Goal: Task Accomplishment & Management: Complete application form

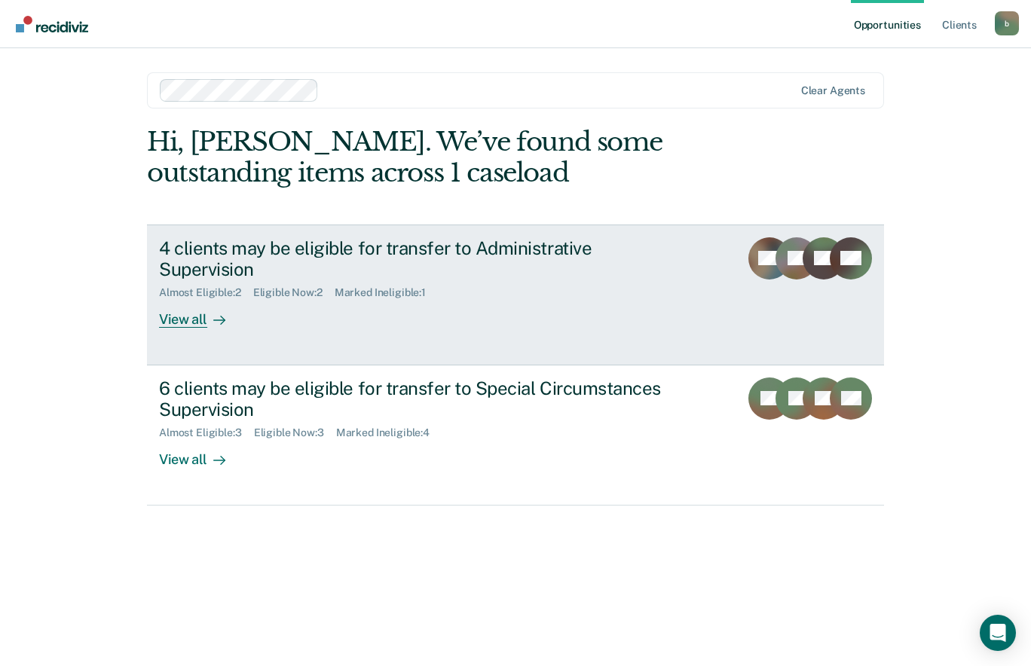
click at [475, 280] on div "Almost Eligible : 2 Eligible Now : 2 Marked Ineligible : 1" at bounding box center [423, 289] width 529 height 19
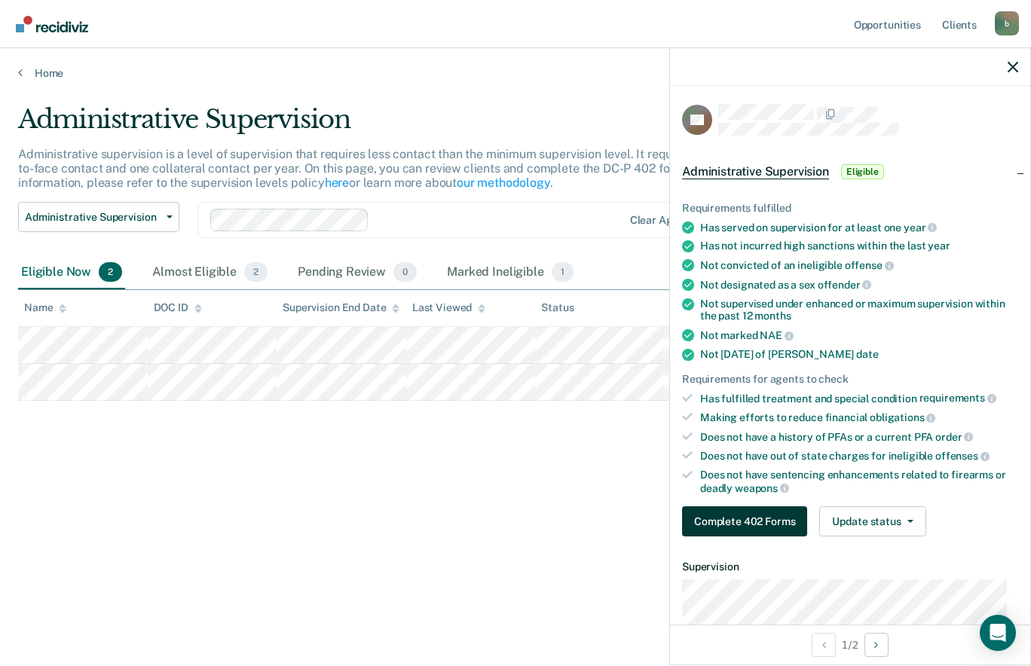
click at [745, 530] on button "Complete 402 Forms" at bounding box center [744, 521] width 125 height 30
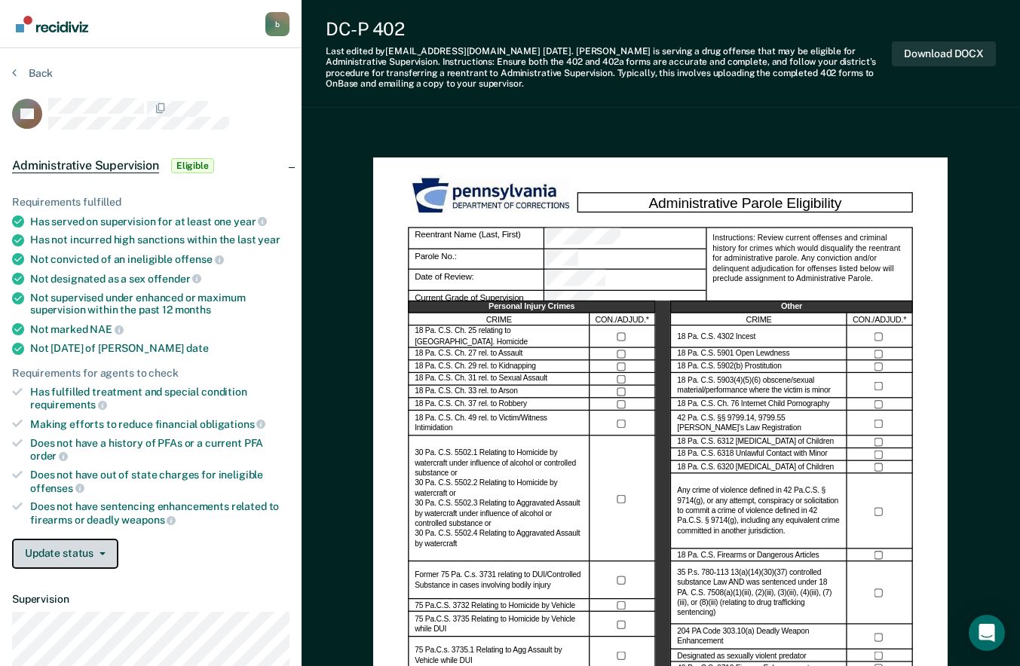
click at [101, 552] on icon "button" at bounding box center [102, 553] width 6 height 3
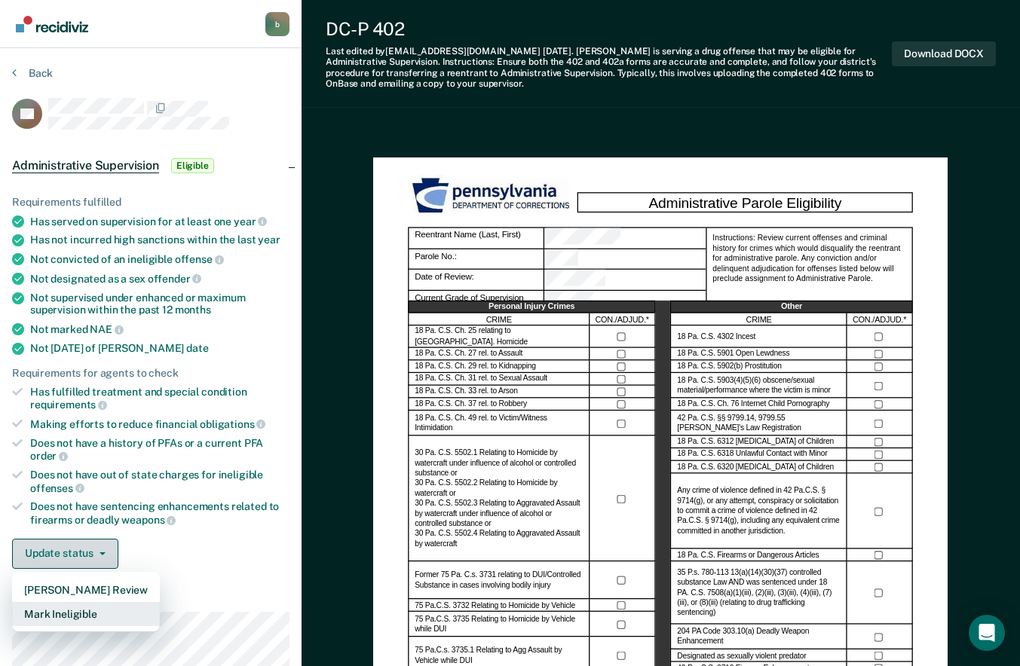
click at [97, 621] on button "Mark Ineligible" at bounding box center [86, 614] width 148 height 24
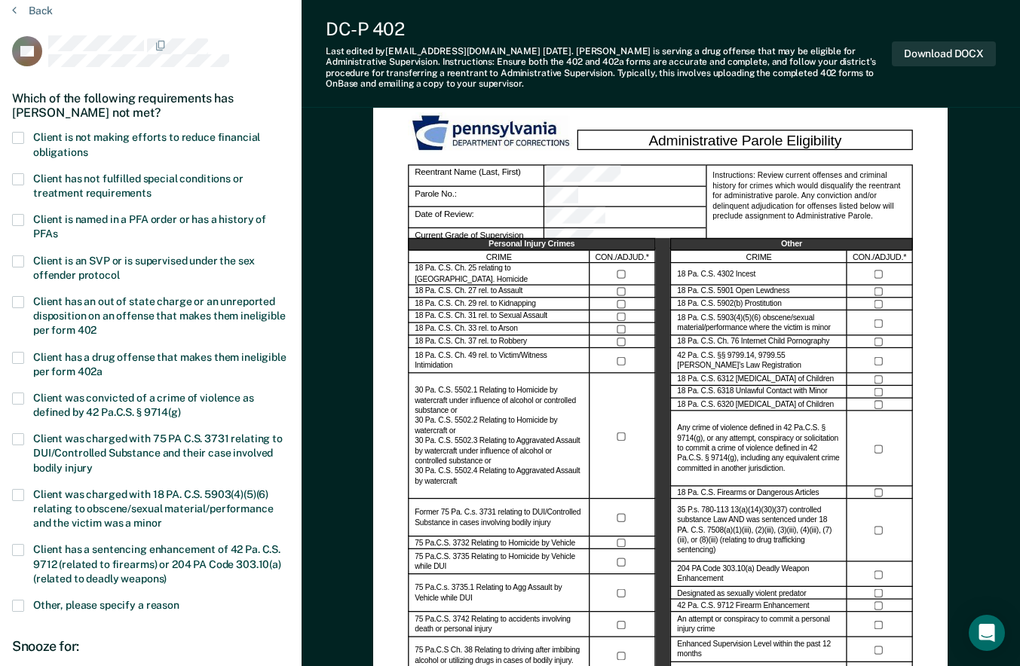
scroll to position [65, 0]
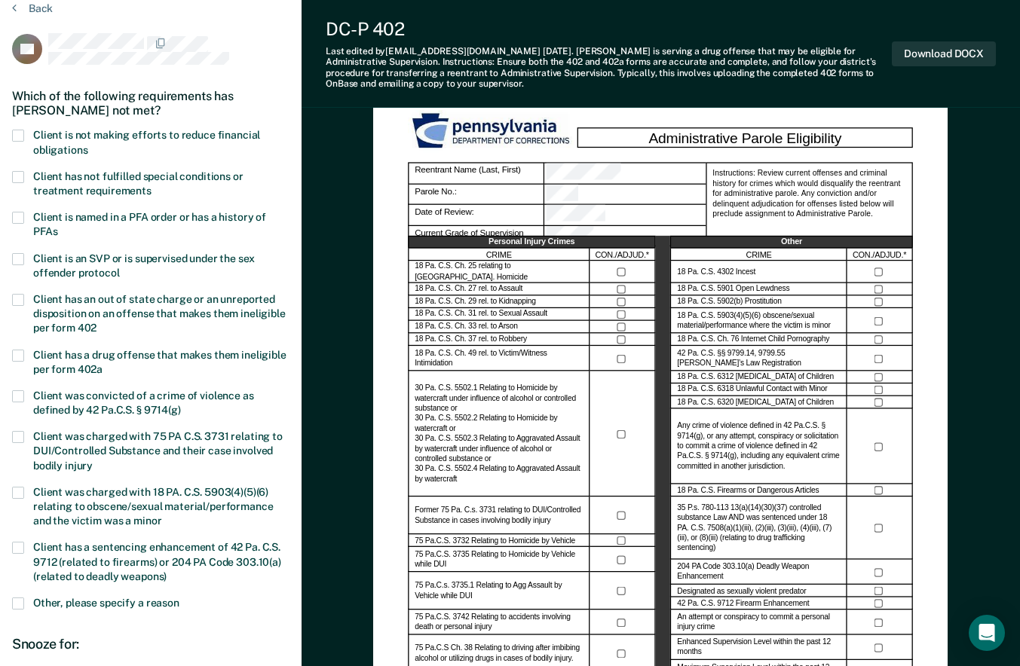
click at [25, 302] on label "Client has an out of state charge or an unreported disposition on an offense th…" at bounding box center [150, 316] width 277 height 44
click at [96, 323] on input "Client has an out of state charge or an unreported disposition on an offense th…" at bounding box center [96, 323] width 0 height 0
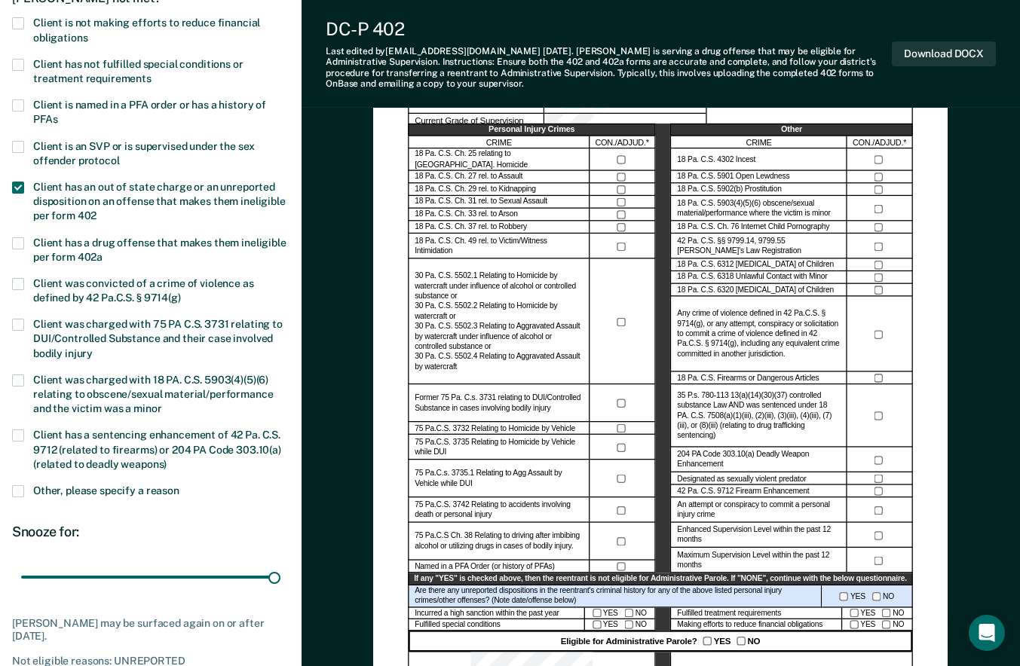
scroll to position [170, 0]
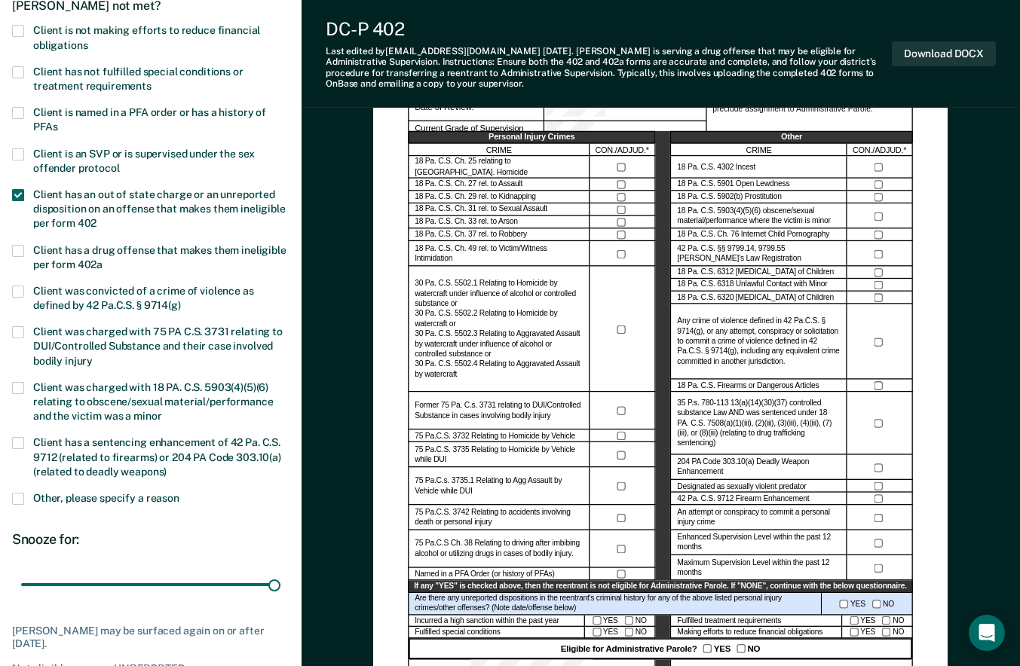
click at [18, 191] on span at bounding box center [18, 195] width 12 height 12
click at [96, 218] on input "Client has an out of state charge or an unreported disposition on an offense th…" at bounding box center [96, 218] width 0 height 0
click at [23, 258] on label "Client has a drug offense that makes them ineligible per form 402a" at bounding box center [150, 259] width 277 height 29
click at [102, 259] on input "Client has a drug offense that makes them ineligible per form 402a" at bounding box center [102, 259] width 0 height 0
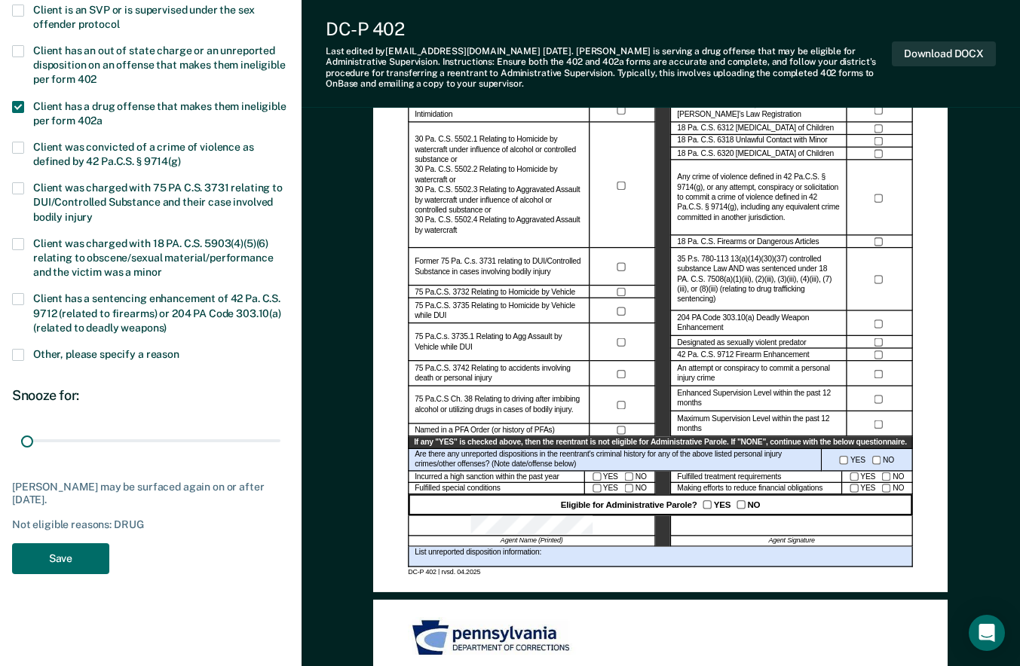
scroll to position [326, 0]
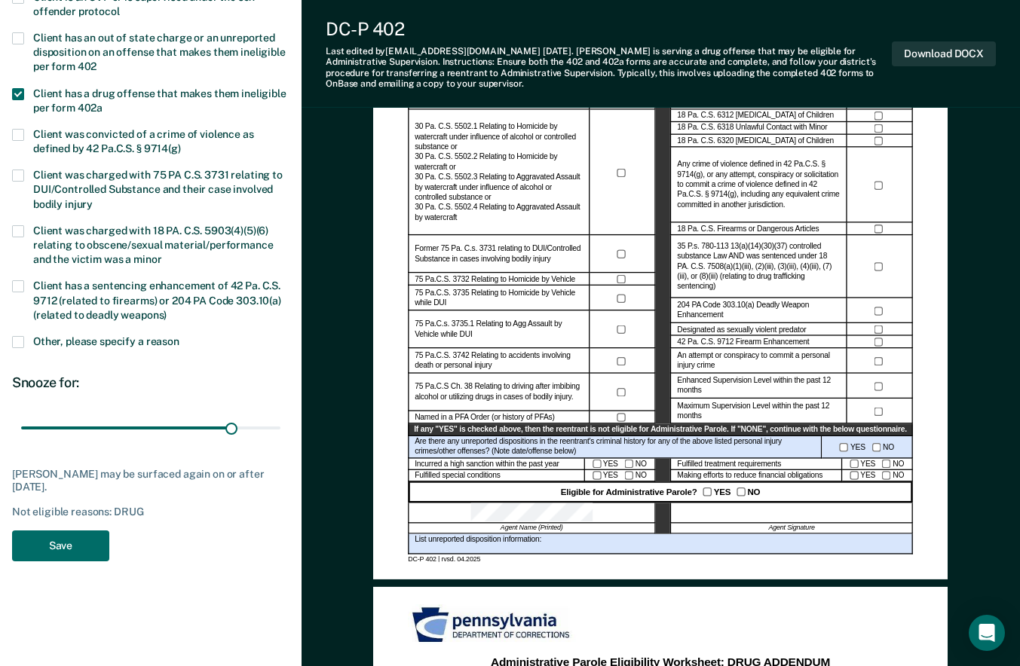
type input "180"
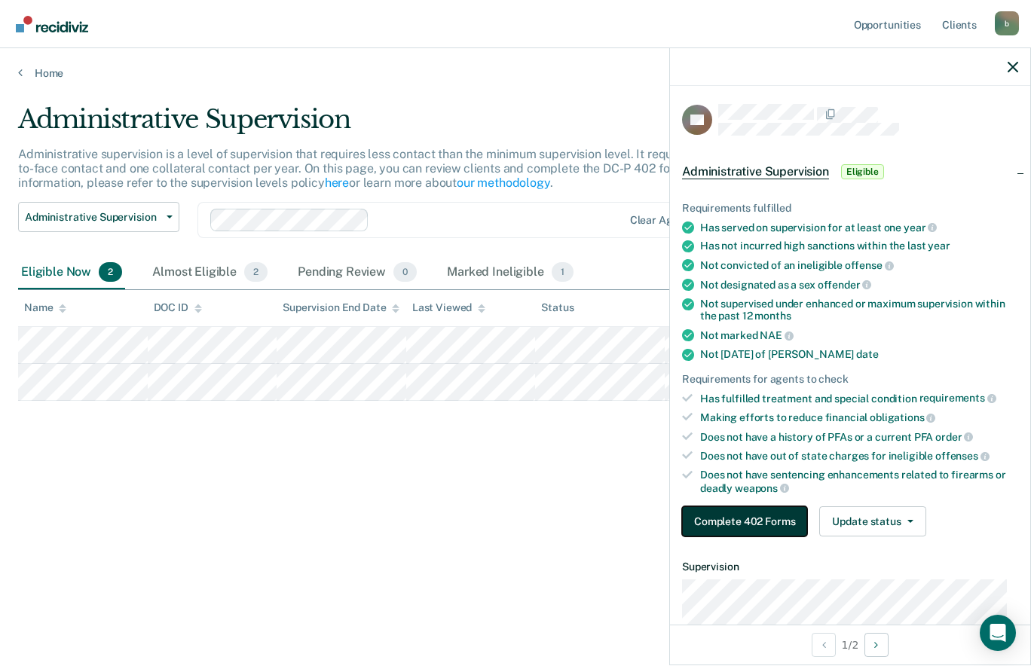
click at [754, 520] on button "Complete 402 Forms" at bounding box center [744, 521] width 125 height 30
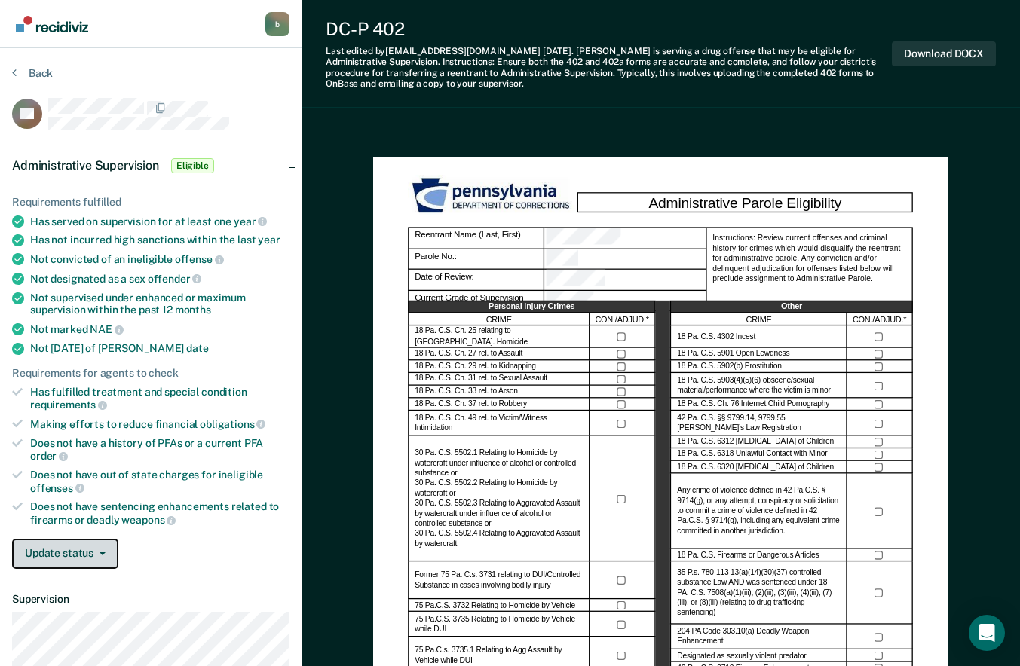
click at [46, 555] on button "Update status" at bounding box center [65, 554] width 106 height 30
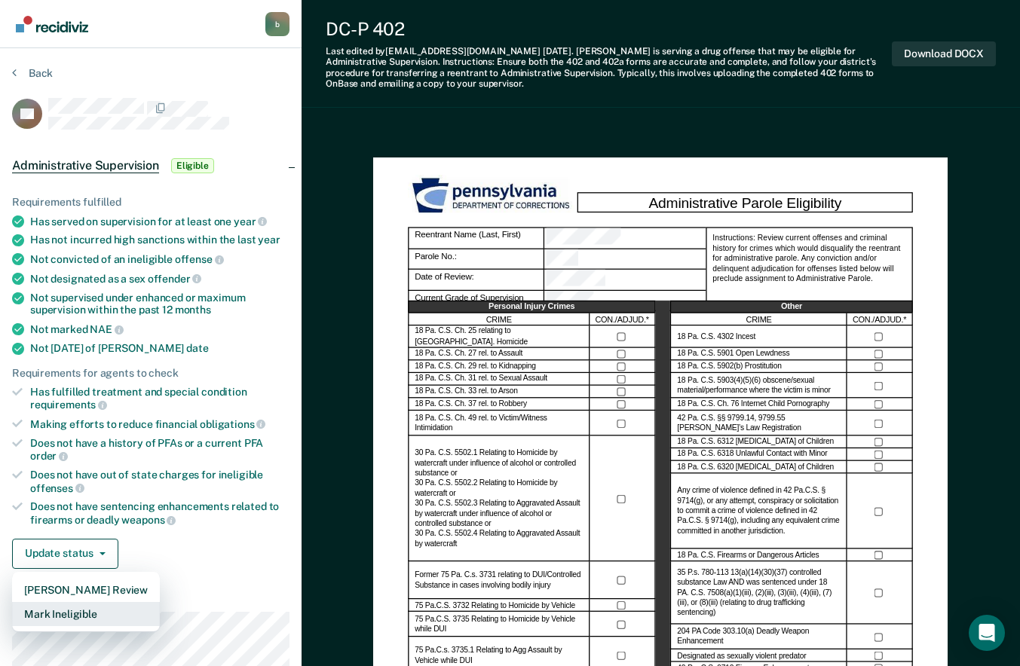
click at [99, 620] on button "Mark Ineligible" at bounding box center [86, 614] width 148 height 24
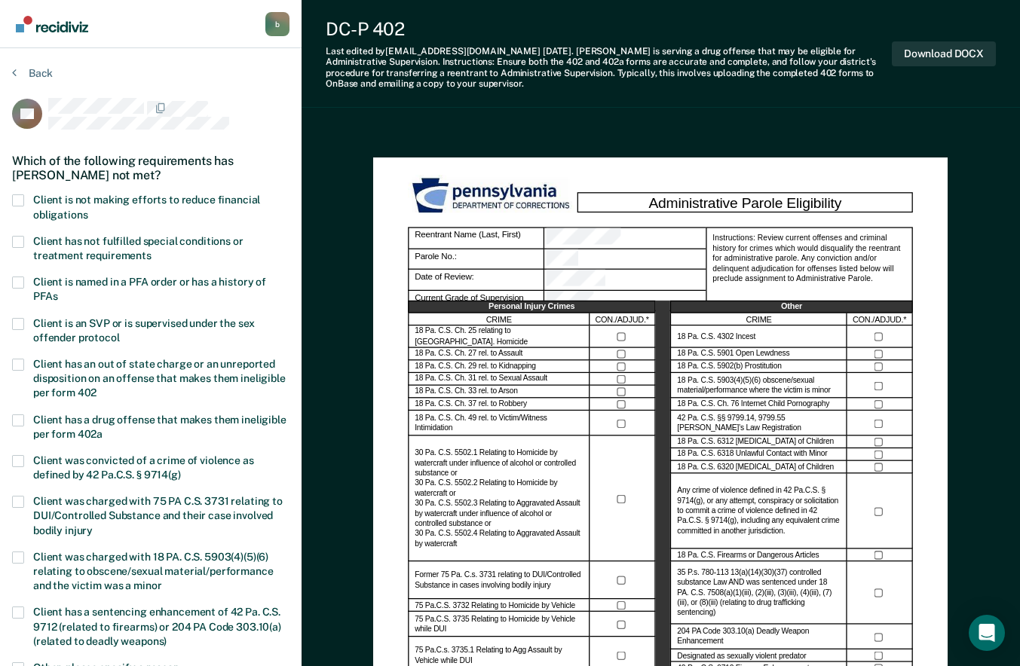
click at [16, 414] on span at bounding box center [18, 420] width 12 height 12
click at [102, 429] on input "Client has a drug offense that makes them ineligible per form 402a" at bounding box center [102, 429] width 0 height 0
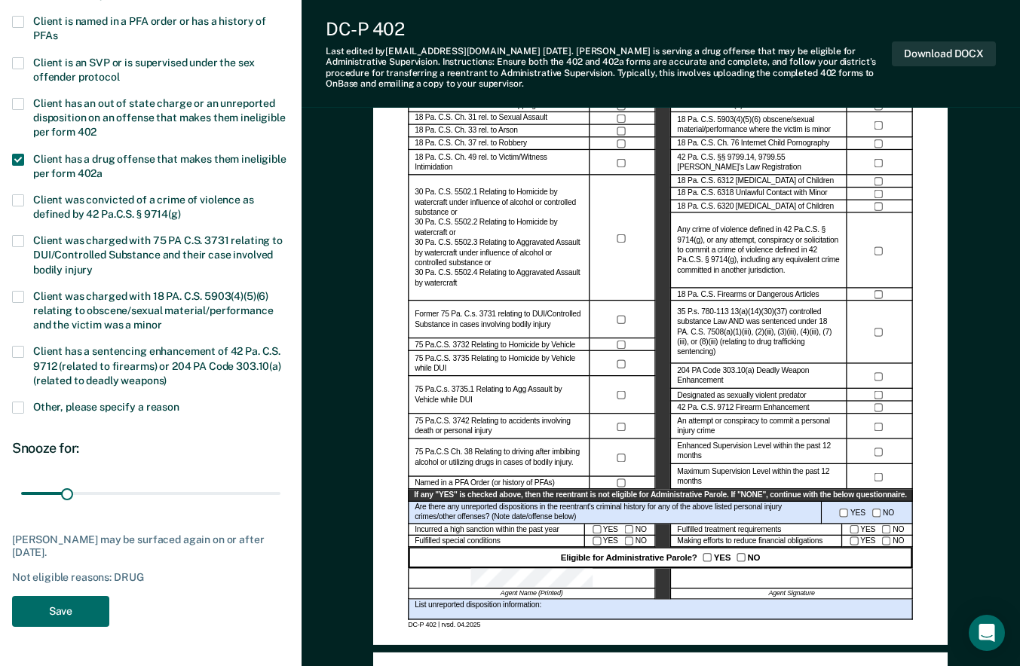
scroll to position [267, 0]
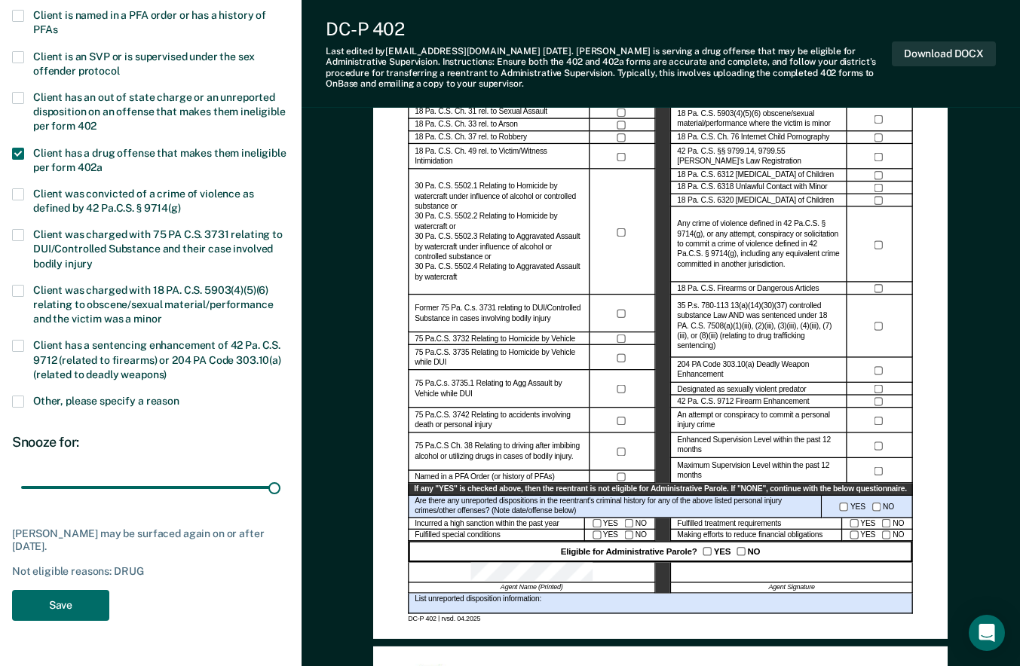
type input "180"
click at [59, 604] on button "Save" at bounding box center [60, 605] width 97 height 31
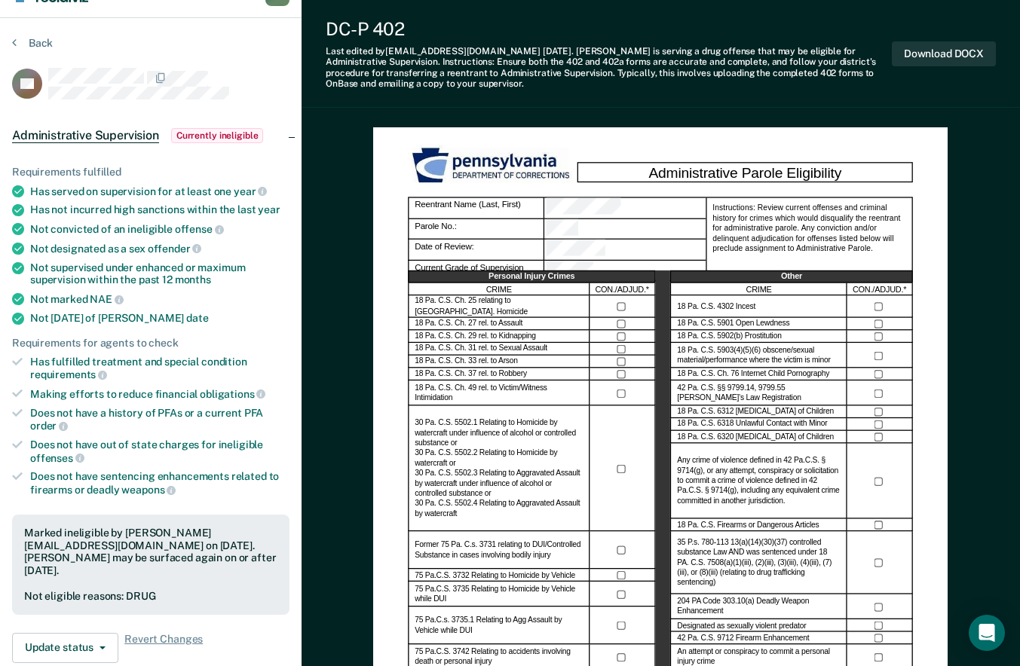
scroll to position [0, 0]
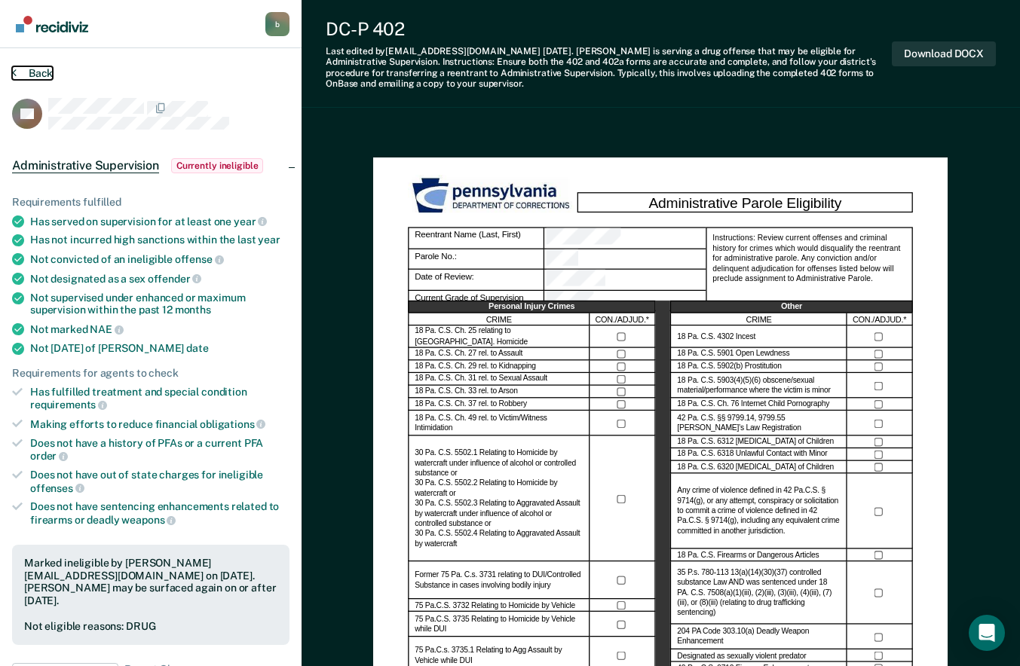
click at [44, 70] on button "Back" at bounding box center [32, 73] width 41 height 14
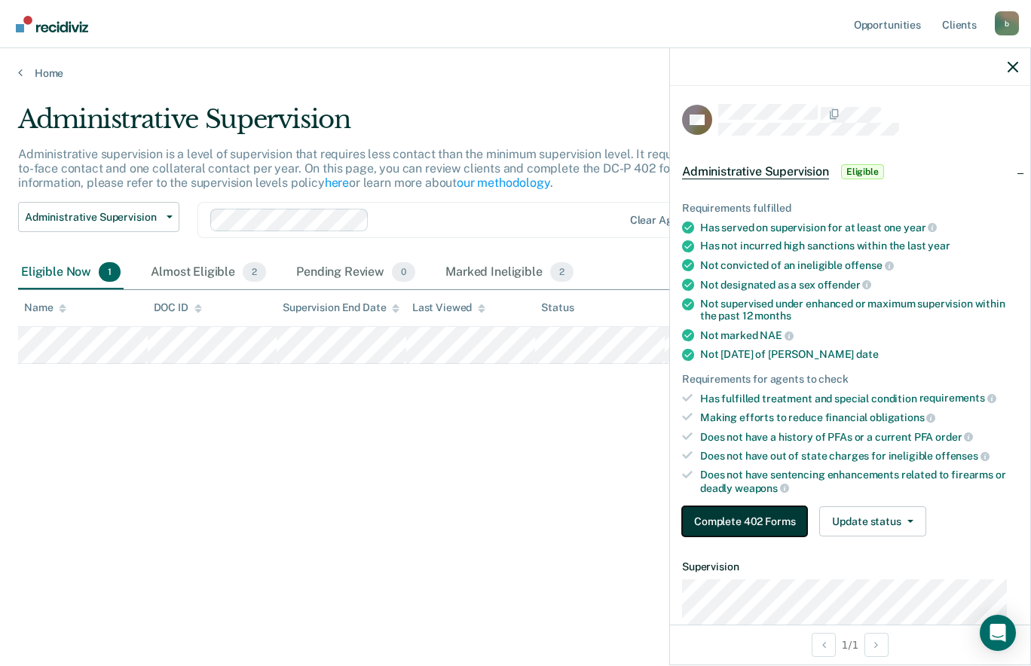
click at [772, 516] on button "Complete 402 Forms" at bounding box center [744, 521] width 125 height 30
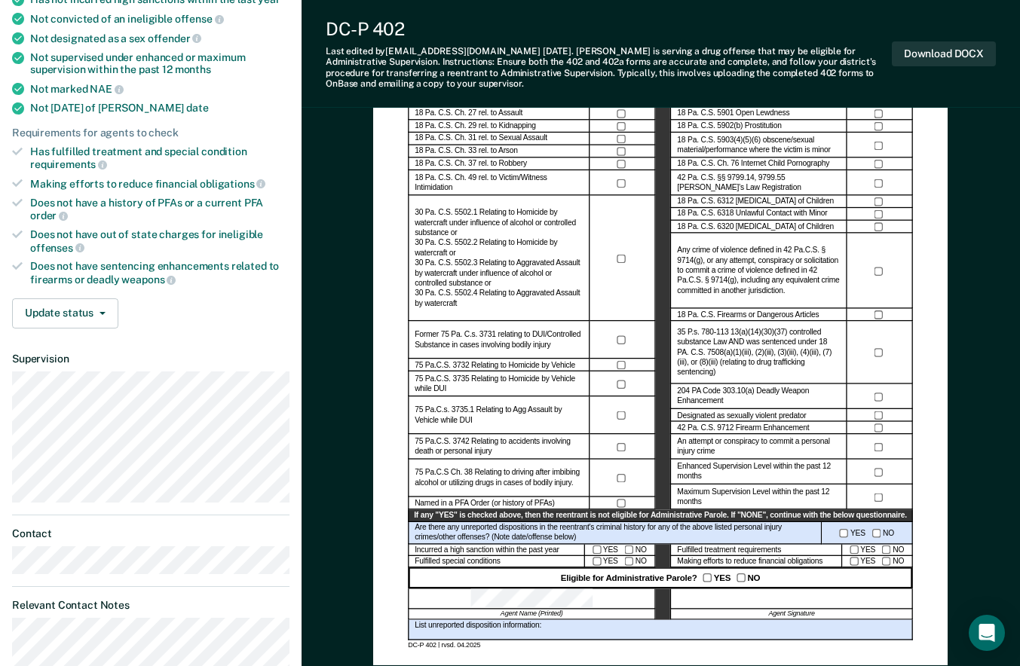
scroll to position [238, 0]
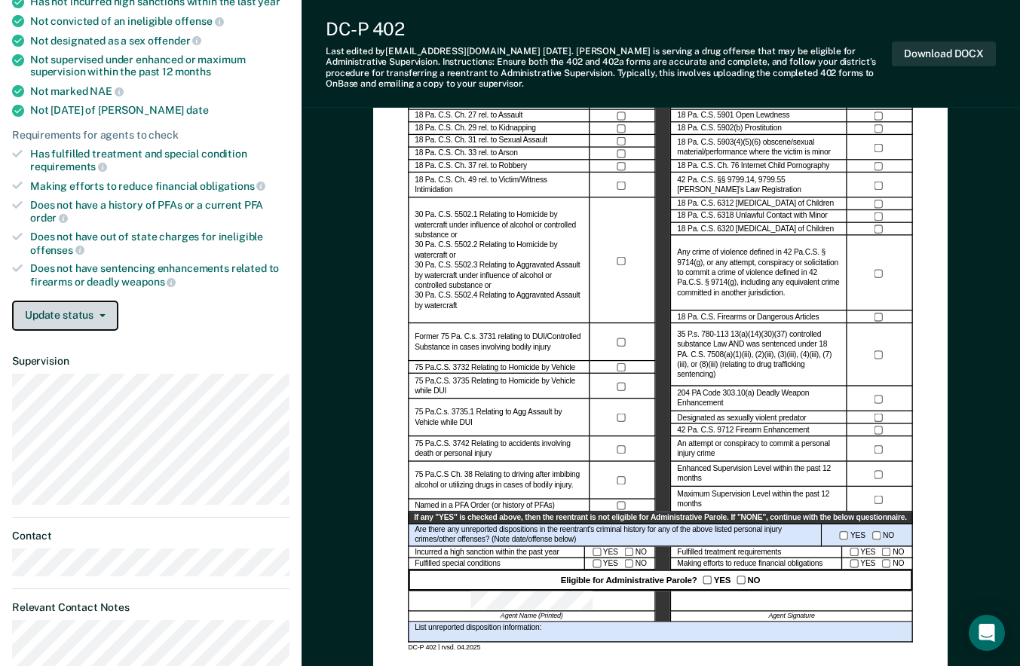
click at [90, 320] on button "Update status" at bounding box center [65, 316] width 106 height 30
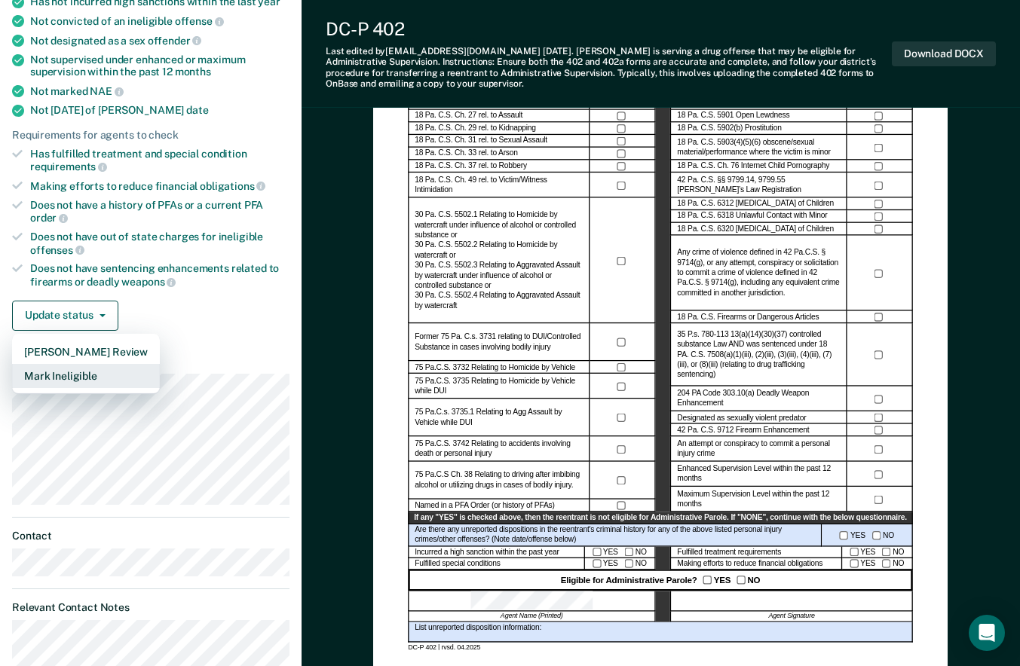
click at [100, 375] on button "Mark Ineligible" at bounding box center [86, 376] width 148 height 24
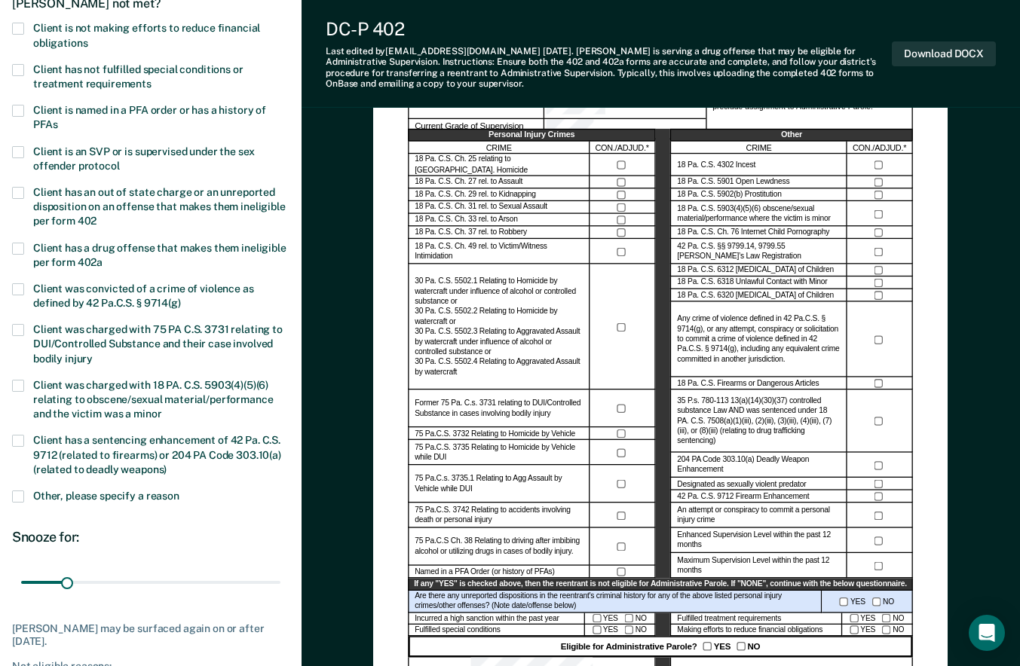
scroll to position [173, 0]
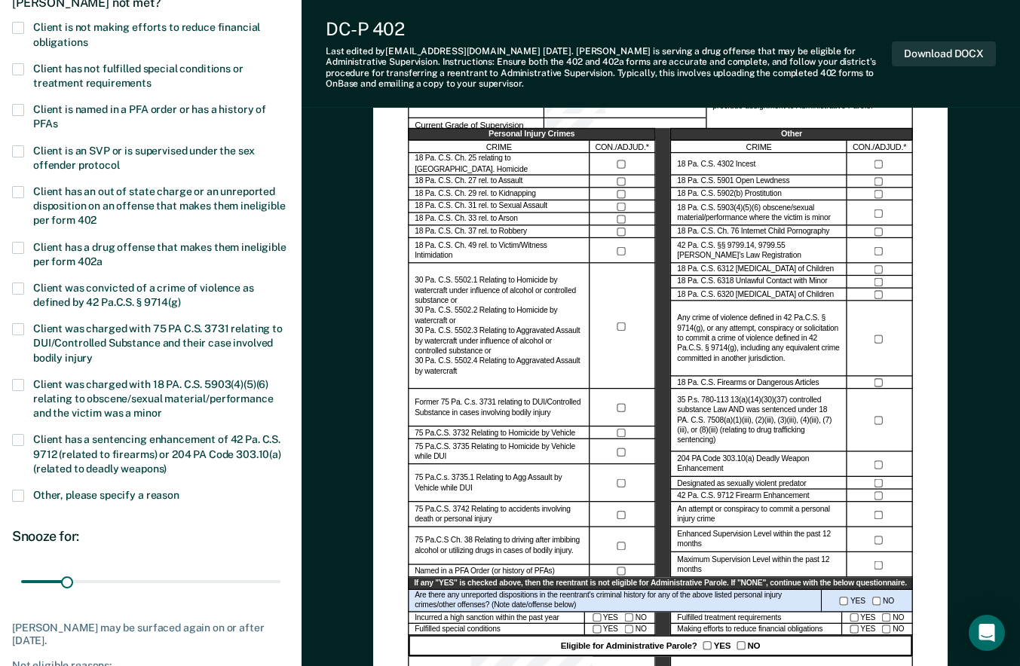
click at [13, 492] on span at bounding box center [18, 496] width 12 height 12
click at [179, 490] on input "Other, please specify a reason" at bounding box center [179, 490] width 0 height 0
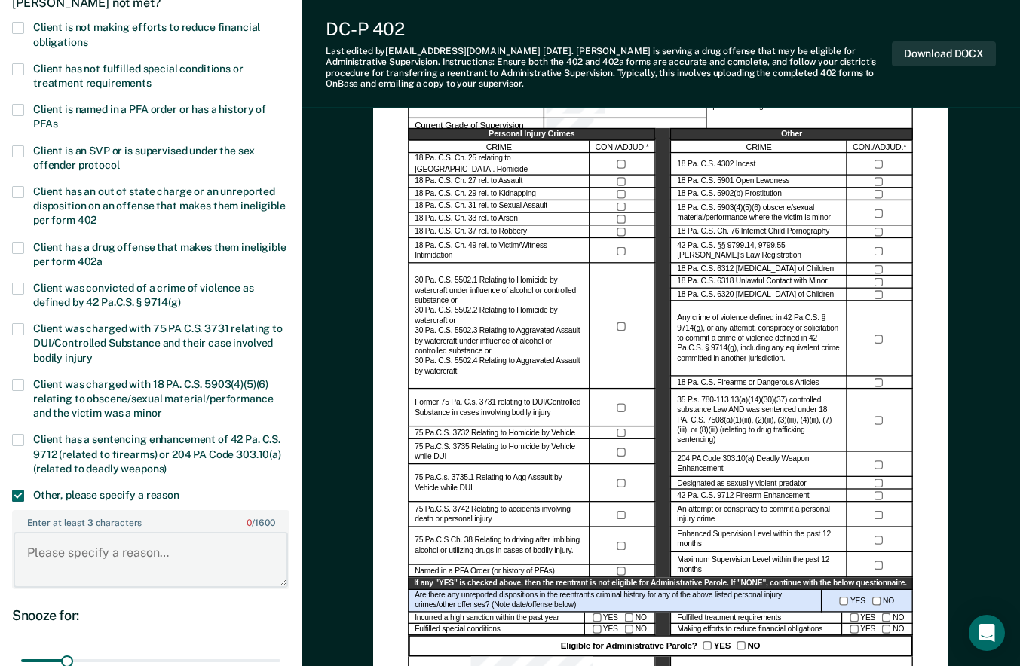
click at [83, 534] on textarea "Enter at least 3 characters 0 / 1600" at bounding box center [151, 560] width 274 height 56
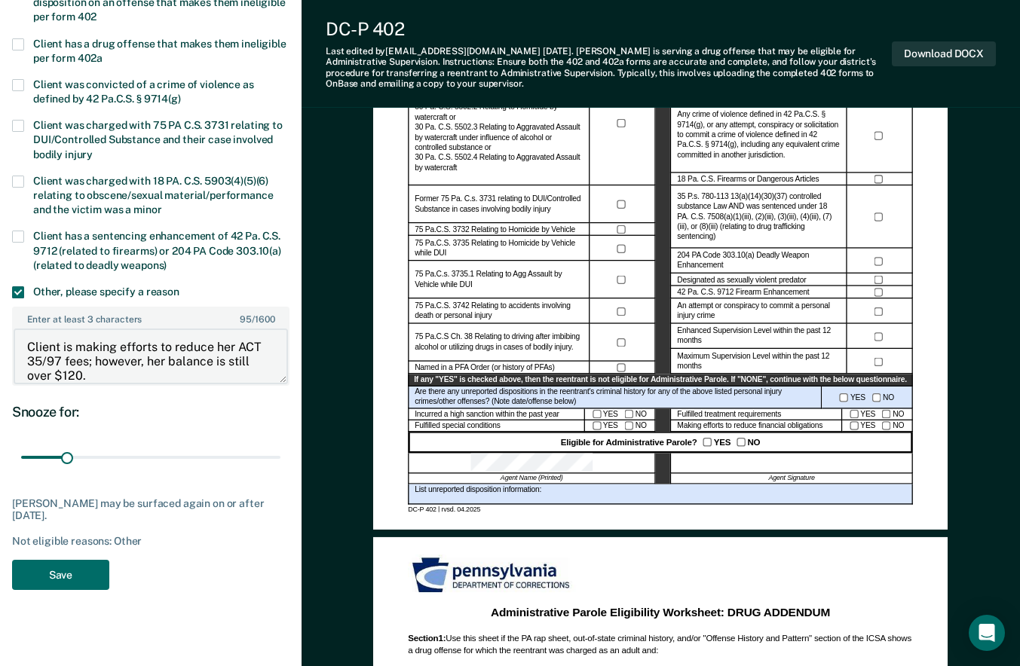
scroll to position [377, 0]
type textarea "Client is making efforts to reduce her ACT 35/97 fees; however, her balance is …"
click at [48, 579] on button "Save" at bounding box center [60, 574] width 97 height 31
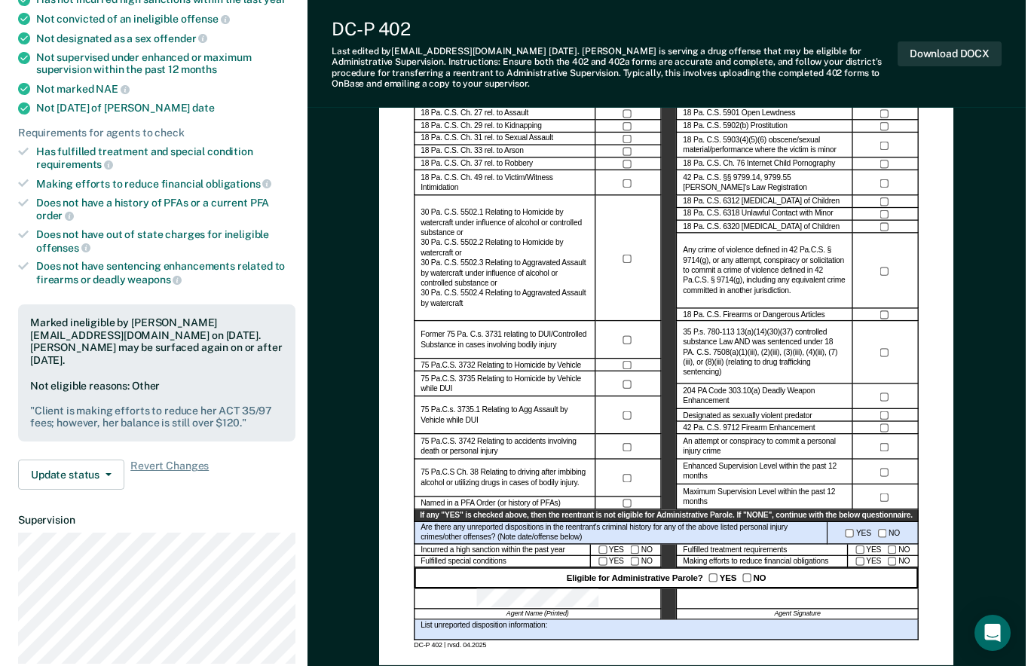
scroll to position [0, 0]
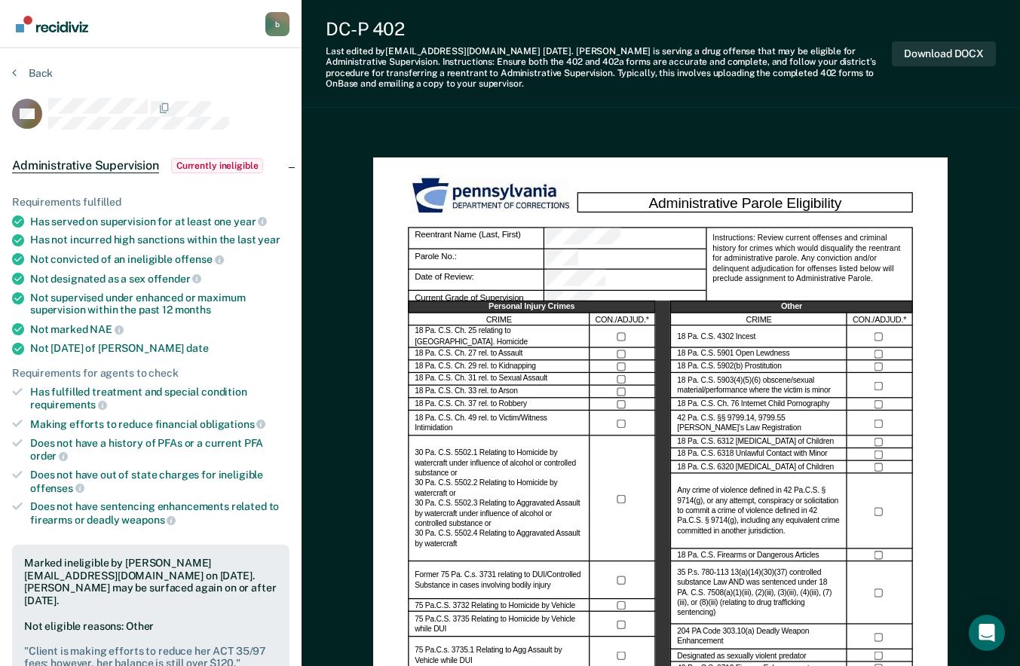
click at [32, 67] on button "Back" at bounding box center [32, 73] width 41 height 14
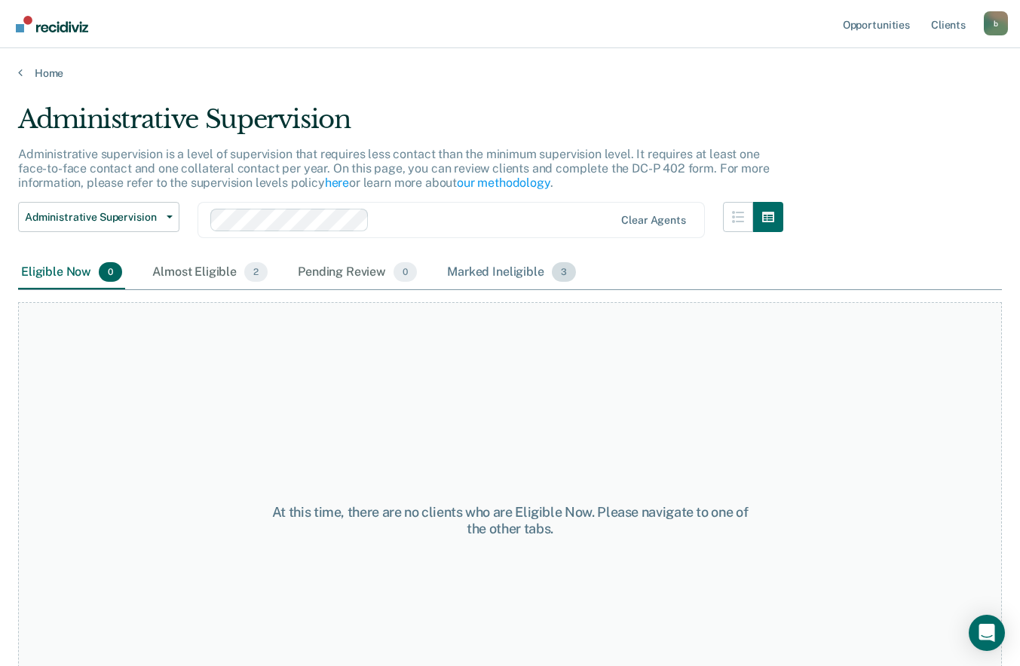
click at [509, 276] on div "Marked Ineligible 3" at bounding box center [511, 272] width 135 height 33
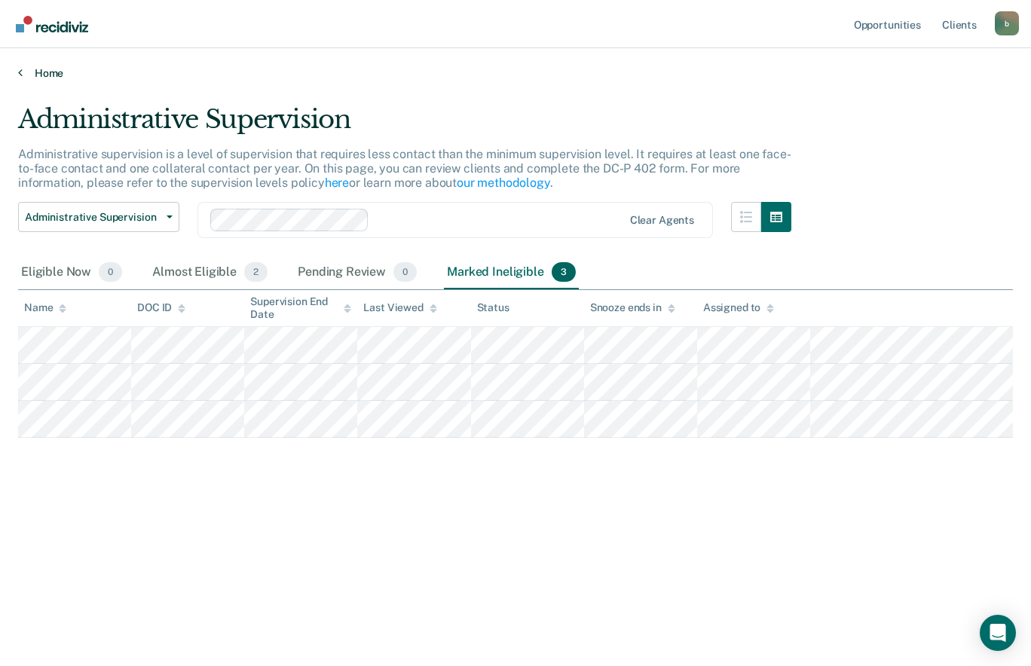
click at [63, 72] on link "Home" at bounding box center [515, 73] width 995 height 14
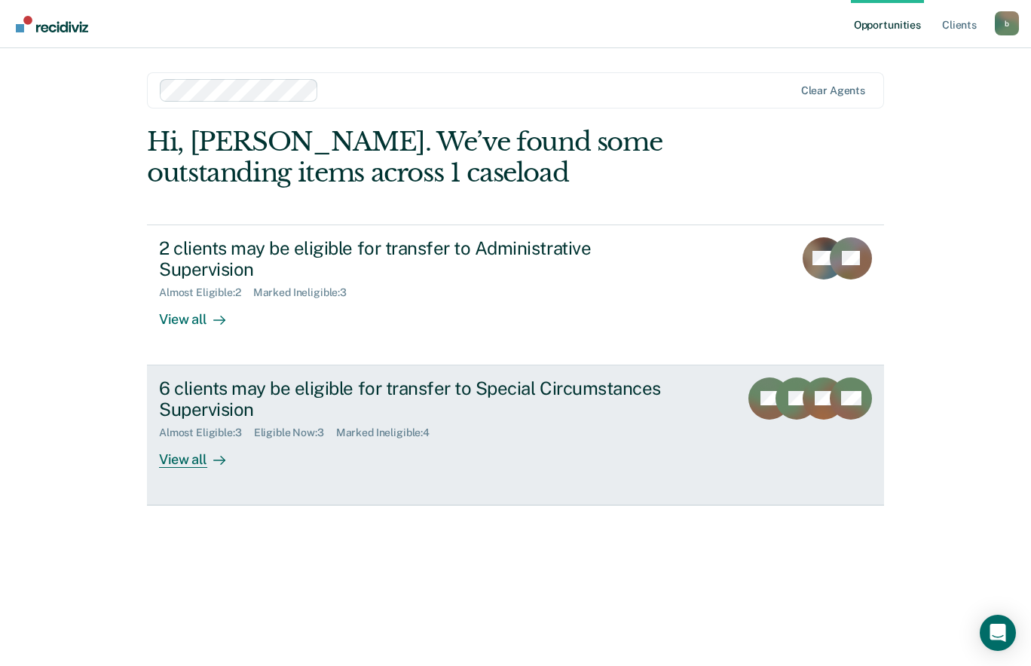
click at [294, 384] on div "6 clients may be eligible for transfer to Special Circumstances Supervision" at bounding box center [423, 400] width 529 height 44
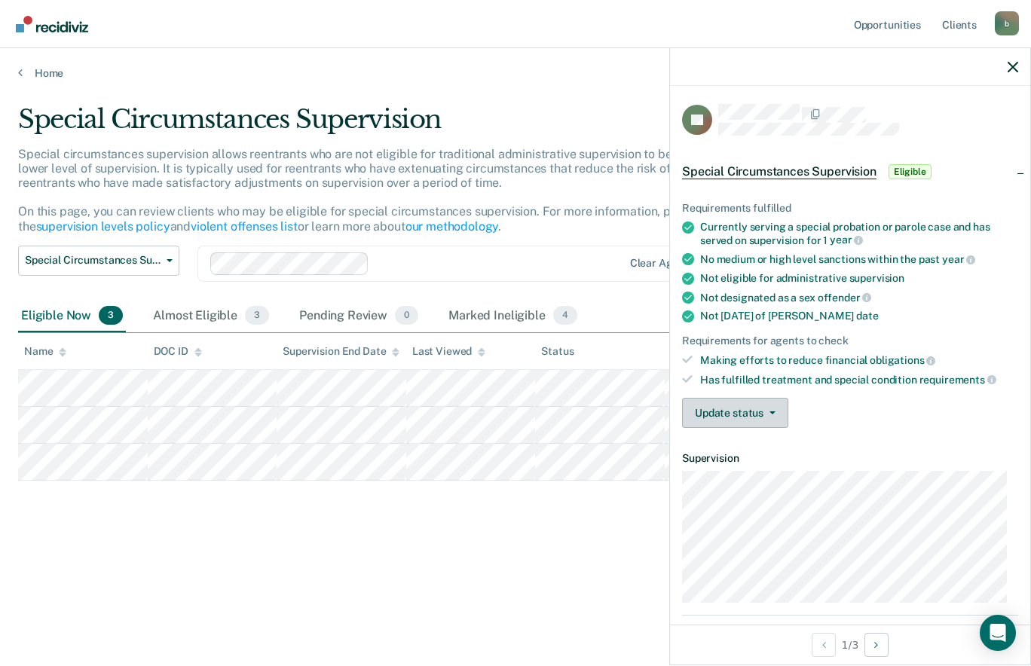
click at [745, 414] on button "Update status" at bounding box center [735, 413] width 106 height 30
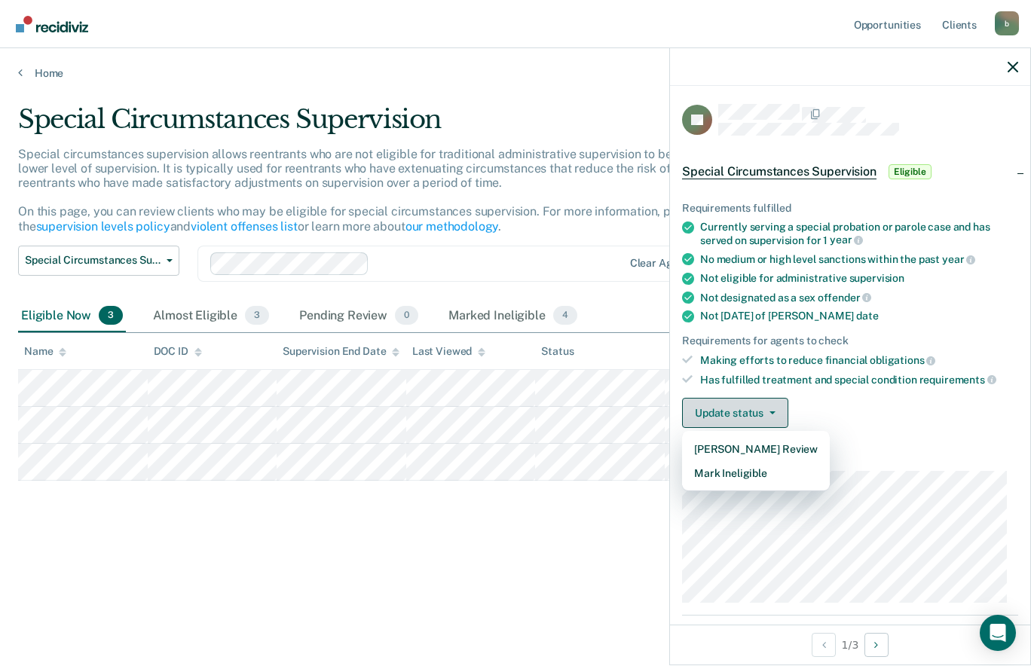
click at [760, 476] on button "Mark Ineligible" at bounding box center [756, 473] width 148 height 24
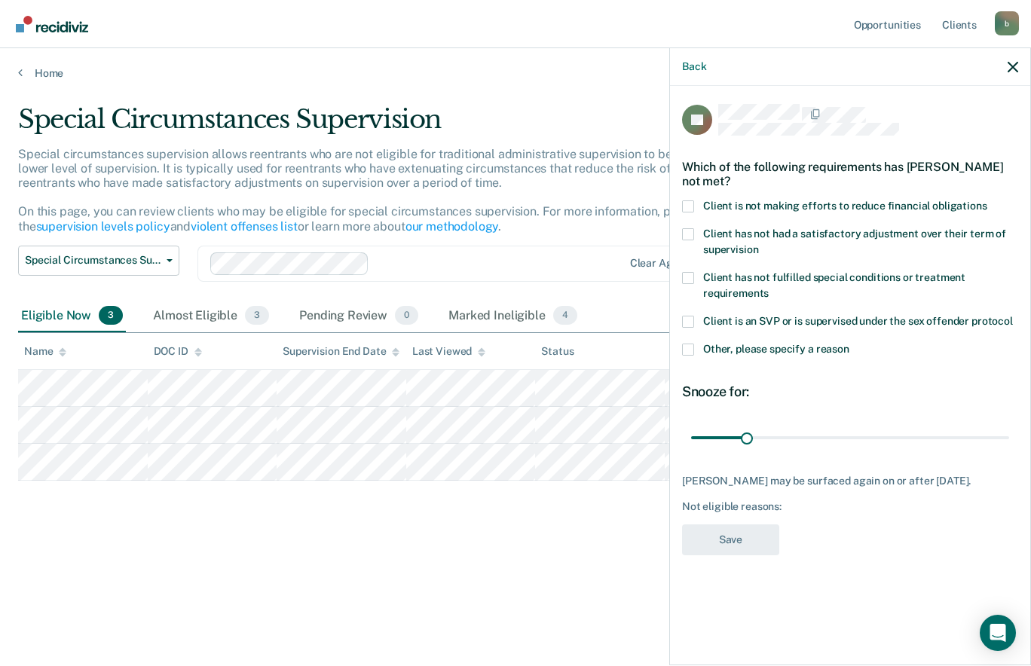
click at [688, 349] on span at bounding box center [688, 350] width 12 height 12
click at [849, 344] on input "Other, please specify a reason" at bounding box center [849, 344] width 0 height 0
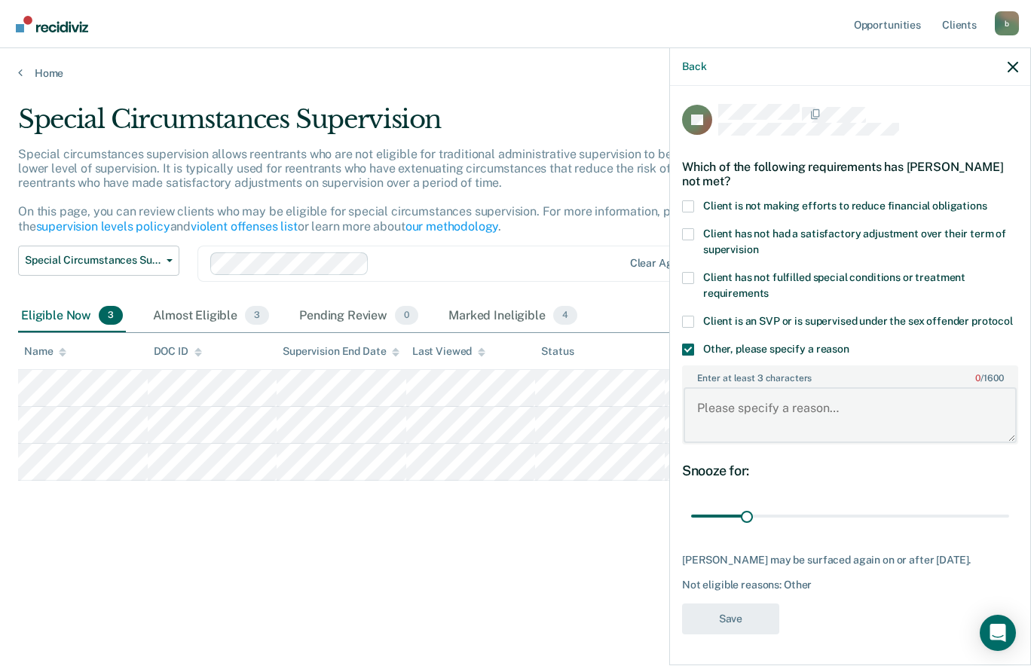
click at [750, 400] on textarea "Enter at least 3 characters 0 / 1600" at bounding box center [849, 415] width 333 height 56
type textarea "Past DV Convictions."
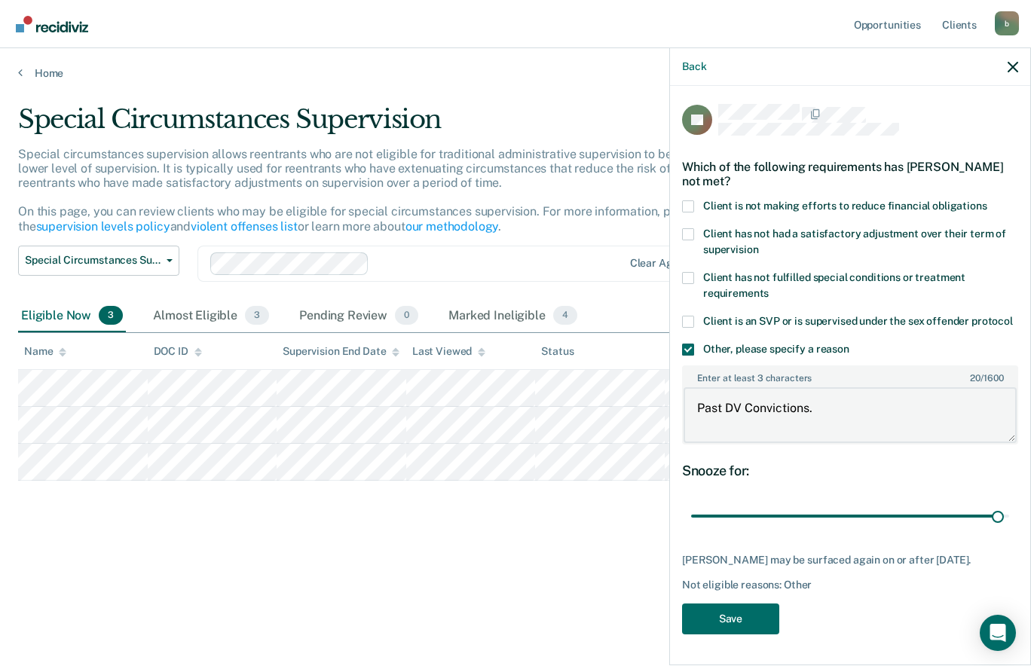
type input "180"
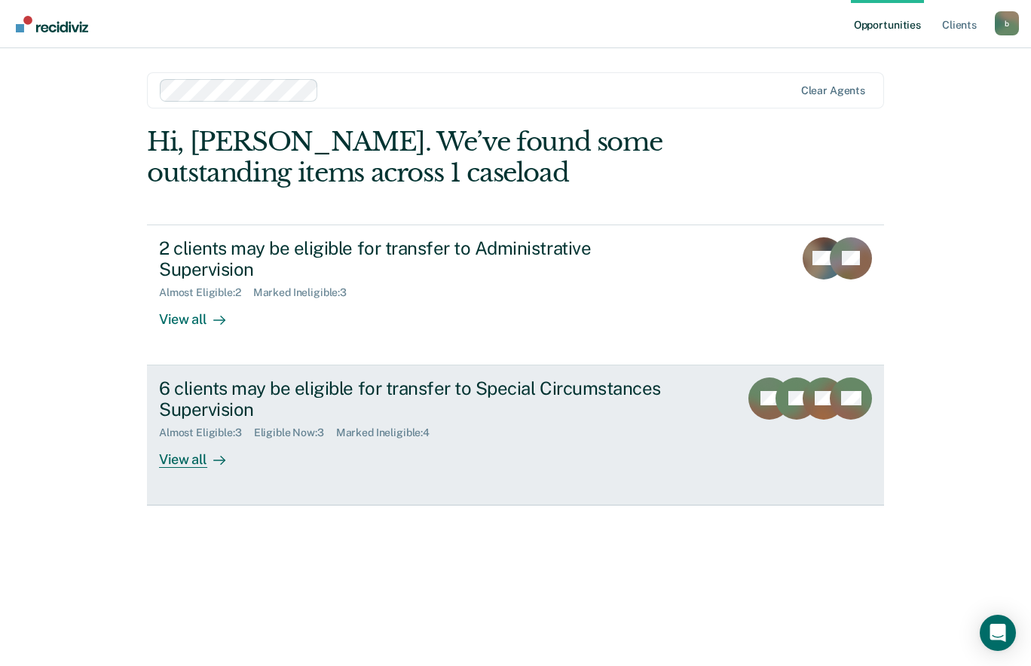
click at [402, 420] on div "Almost Eligible : 3 Eligible Now : 3 Marked Ineligible : 4" at bounding box center [423, 429] width 529 height 19
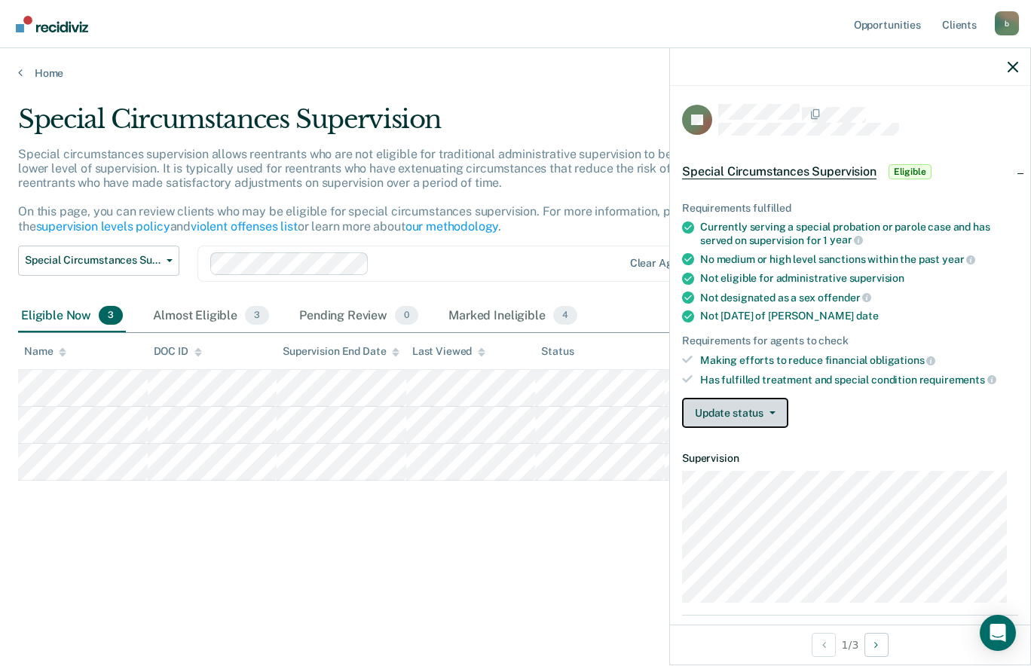
click at [757, 419] on button "Update status" at bounding box center [735, 413] width 106 height 30
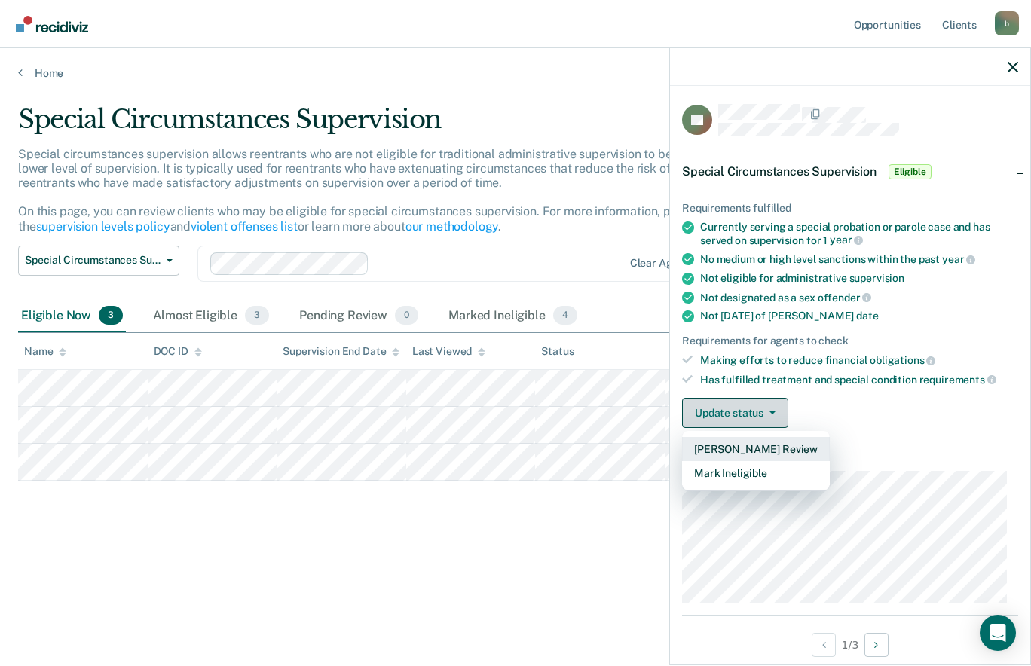
click at [755, 477] on button "Mark Ineligible" at bounding box center [756, 473] width 148 height 24
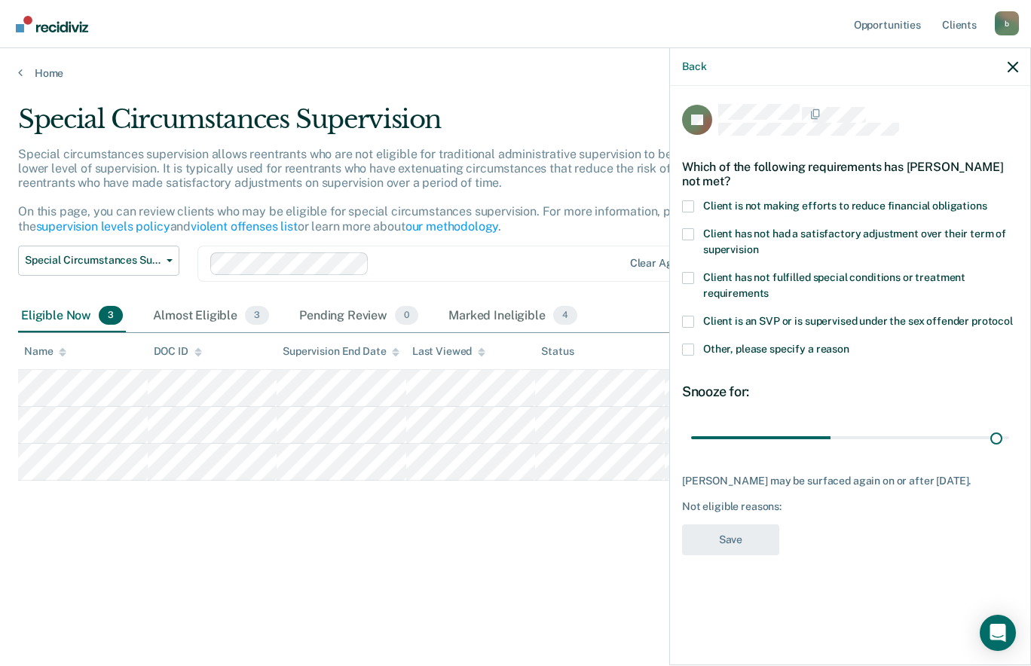
type input "180"
click at [680, 355] on div "JH Which of the following requirements has [PERSON_NAME] not met? Client is not…" at bounding box center [850, 374] width 360 height 576
click at [687, 352] on span at bounding box center [688, 350] width 12 height 12
click at [849, 344] on input "Other, please specify a reason" at bounding box center [849, 344] width 0 height 0
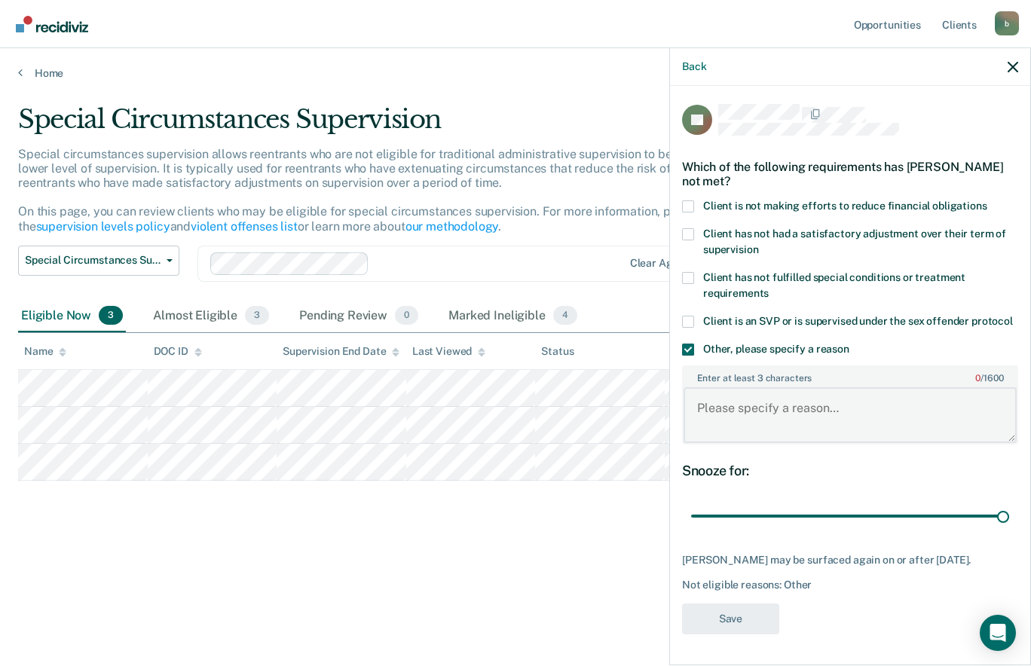
click at [733, 407] on textarea "Enter at least 3 characters 0 / 1600" at bounding box center [849, 415] width 333 height 56
type textarea "Past DV Convictions."
click at [735, 616] on button "Save" at bounding box center [730, 619] width 97 height 31
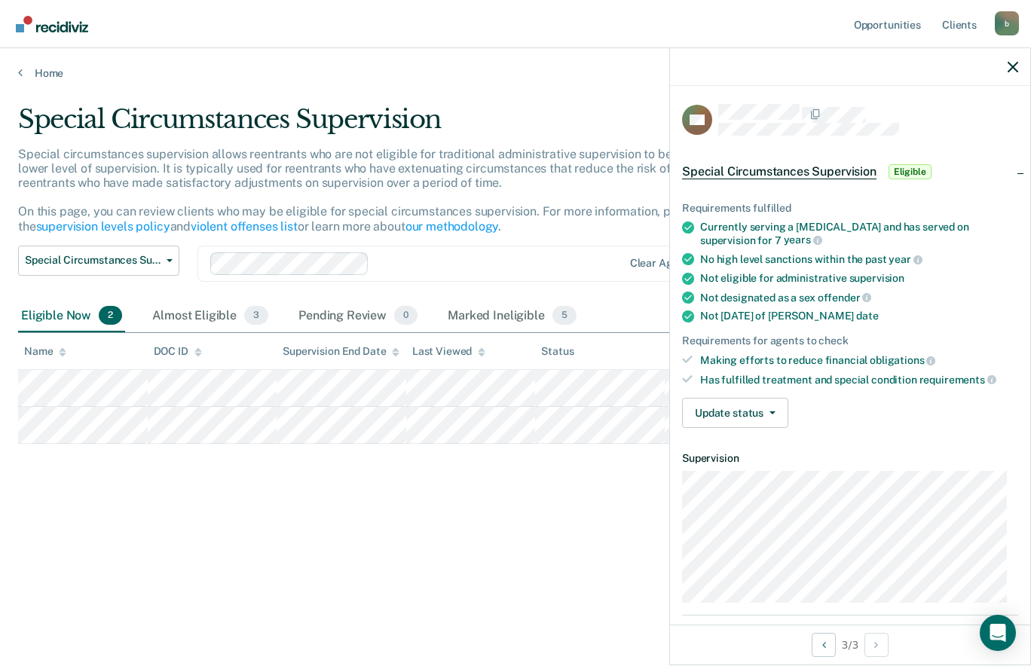
click at [743, 420] on button "Update status" at bounding box center [735, 413] width 106 height 30
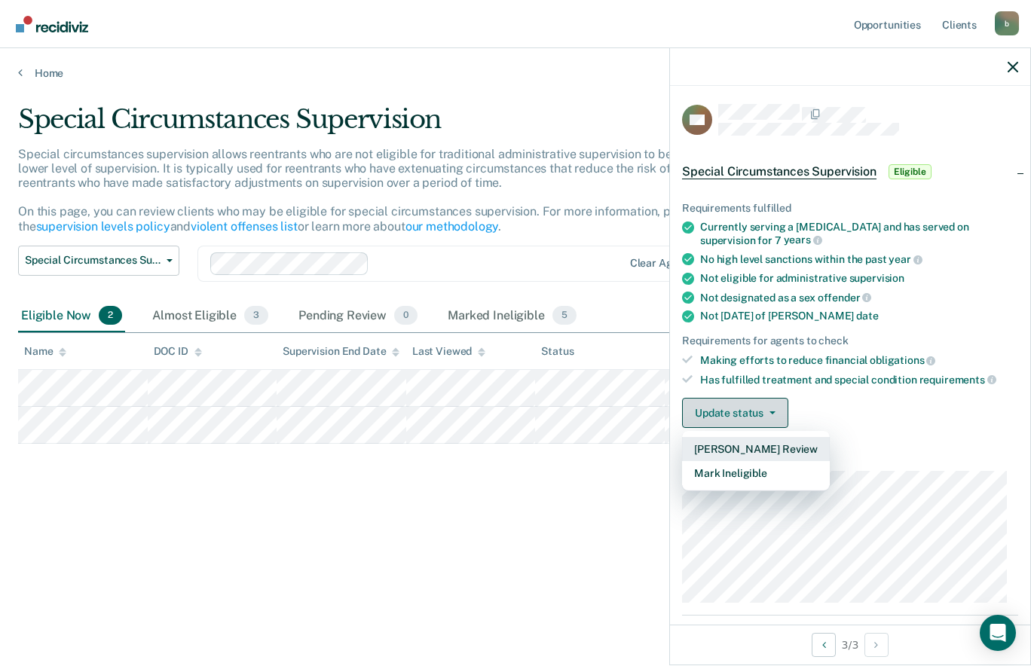
click at [755, 478] on button "Mark Ineligible" at bounding box center [756, 473] width 148 height 24
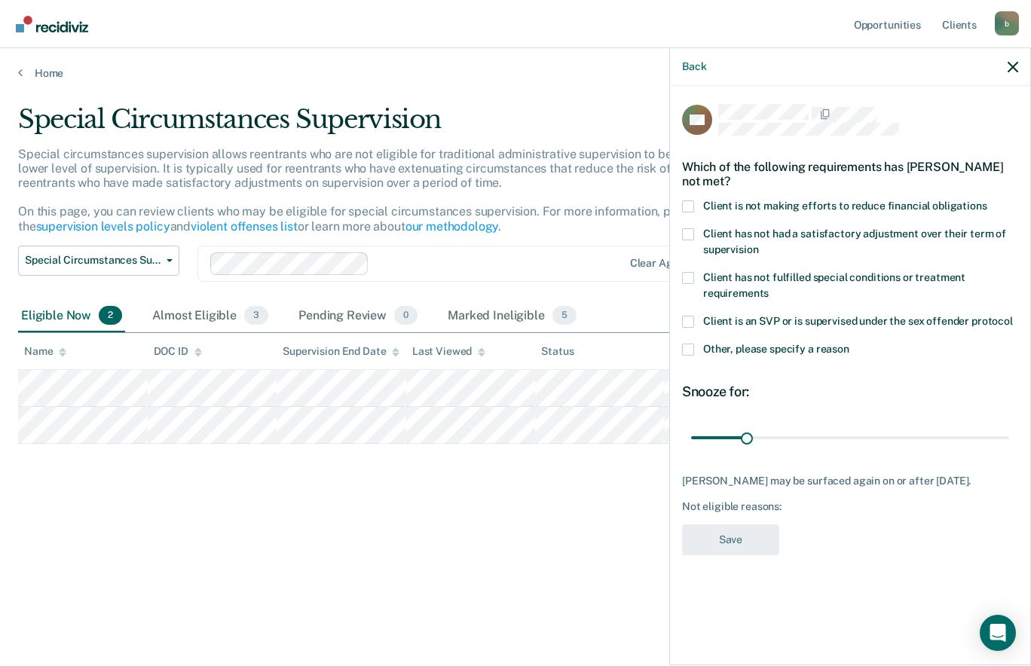
click at [763, 351] on span "Other, please specify a reason" at bounding box center [776, 349] width 146 height 12
click at [849, 344] on input "Other, please specify a reason" at bounding box center [849, 344] width 0 height 0
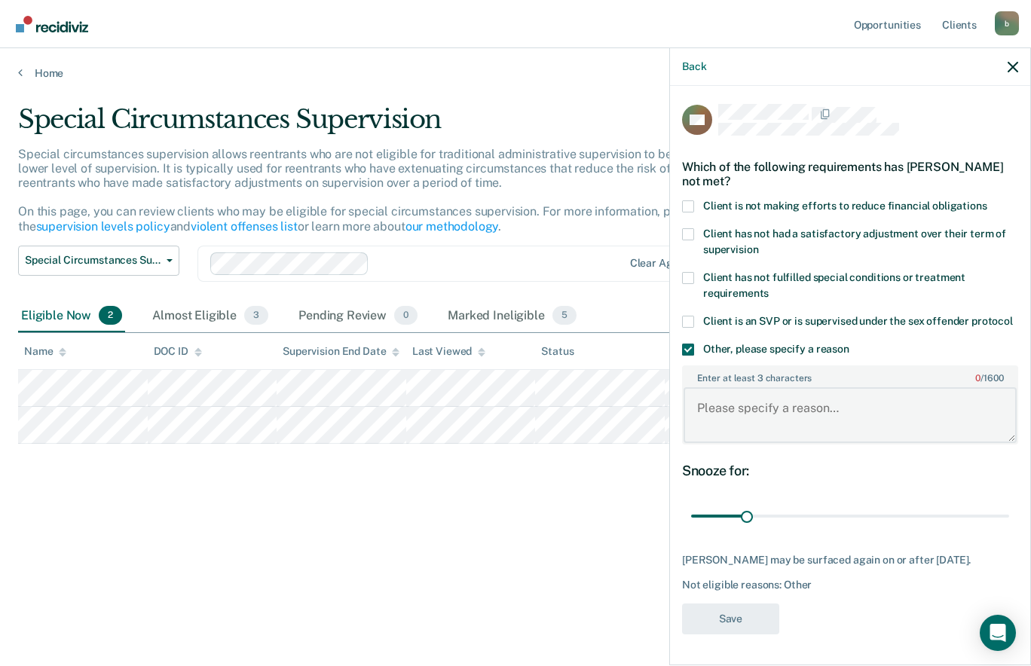
click at [739, 409] on textarea "Enter at least 3 characters 0 / 1600" at bounding box center [849, 415] width 333 height 56
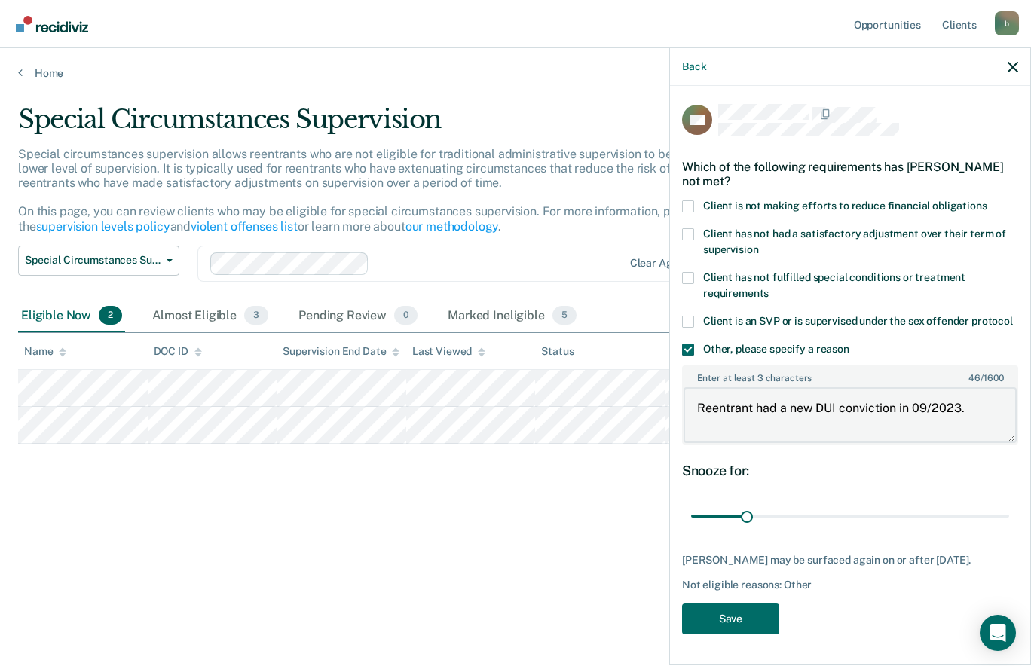
click at [922, 410] on textarea "Reentrant had a new DUI conviction in 09/2023." at bounding box center [849, 415] width 333 height 56
type textarea "Reentrant had a new DUI conviction in 07/2023."
type input "82"
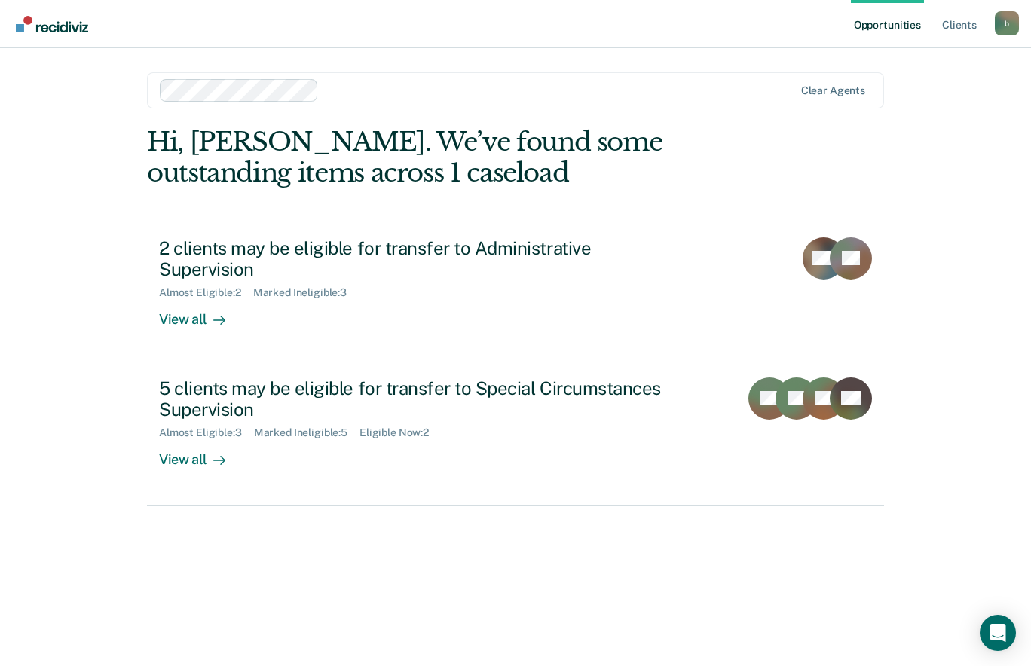
click at [354, 378] on div "5 clients may be eligible for transfer to Special Circumstances Supervision" at bounding box center [423, 400] width 529 height 44
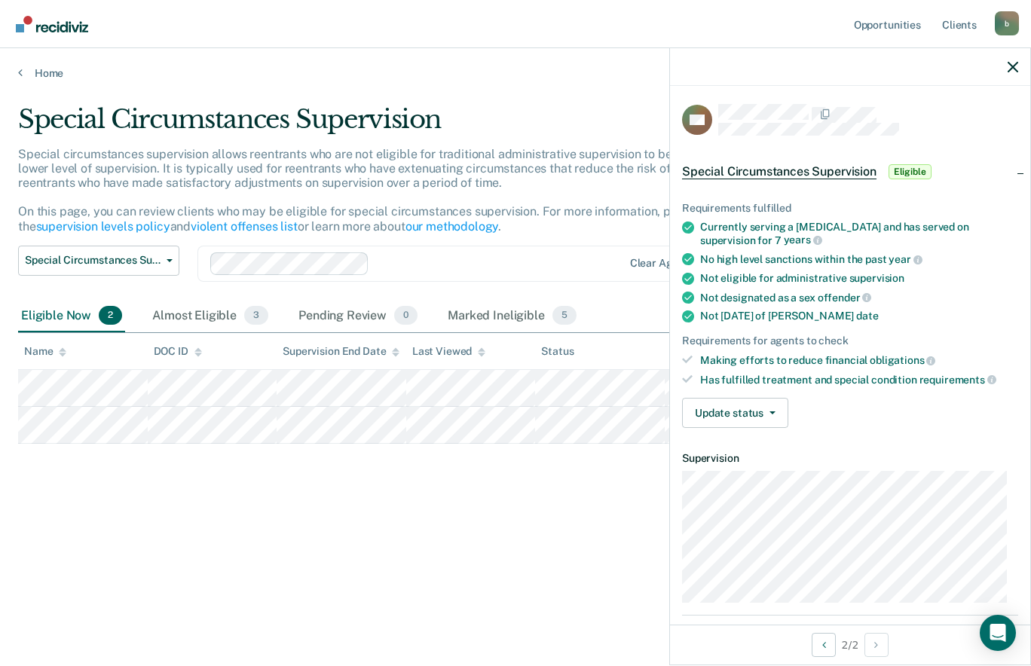
click at [735, 422] on button "Update status" at bounding box center [735, 413] width 106 height 30
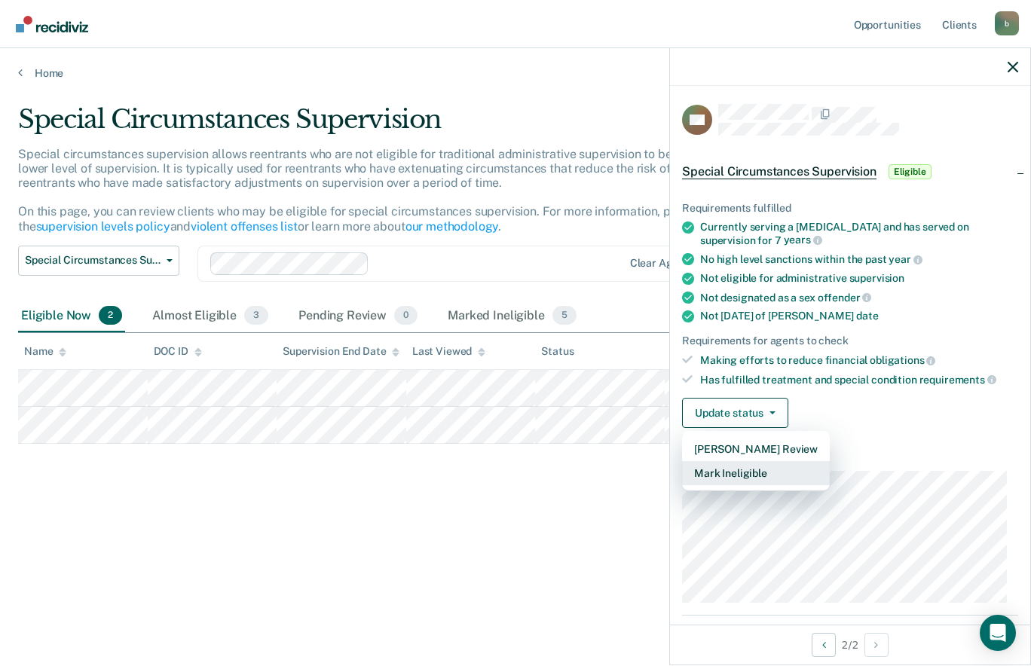
click at [760, 484] on button "Mark Ineligible" at bounding box center [756, 473] width 148 height 24
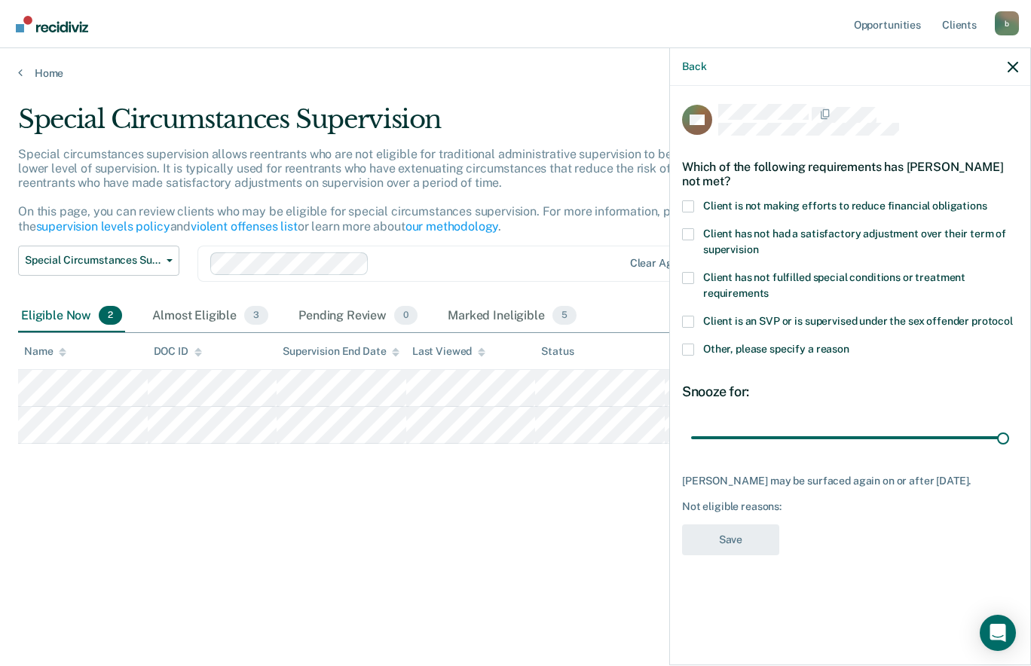
type input "180"
click at [700, 350] on label "Other, please specify a reason" at bounding box center [850, 352] width 336 height 16
click at [849, 344] on input "Other, please specify a reason" at bounding box center [849, 344] width 0 height 0
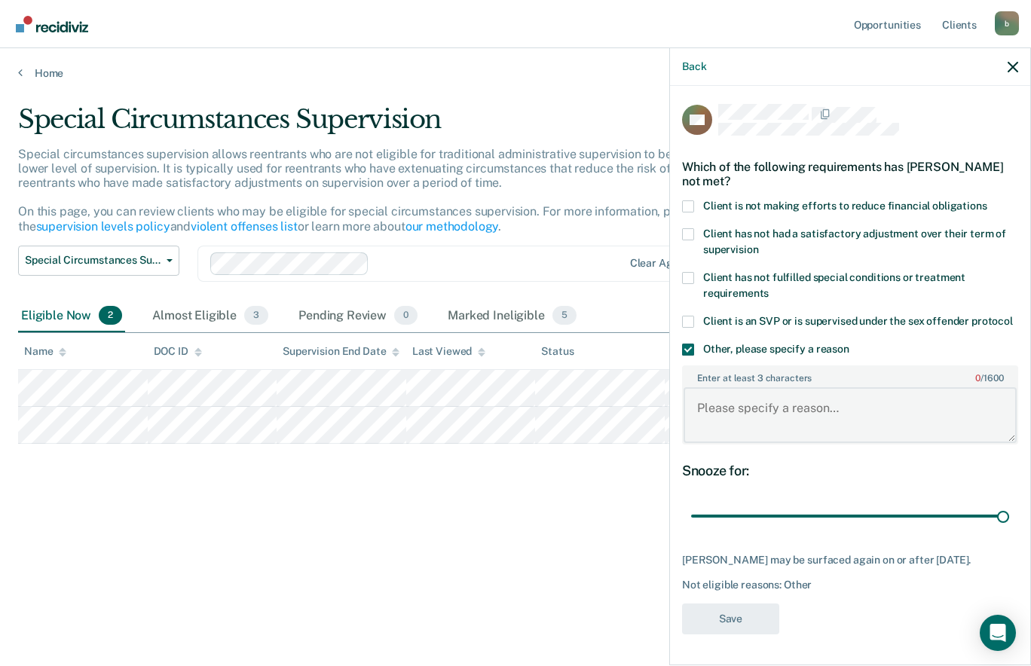
click at [745, 403] on textarea "Enter at least 3 characters 0 / 1600" at bounding box center [849, 415] width 333 height 56
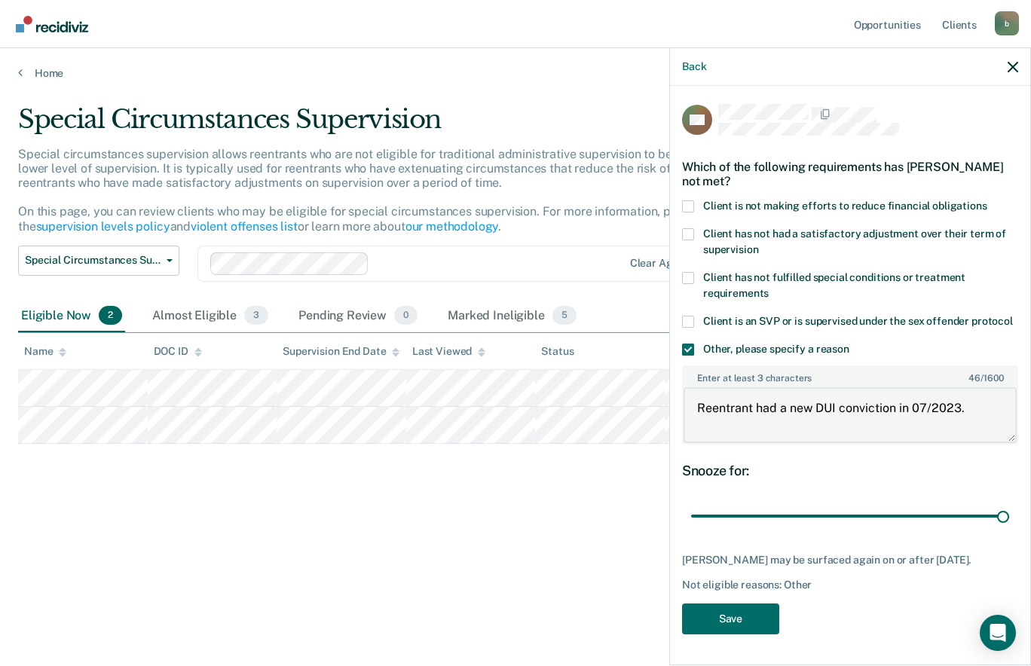
type textarea "Reentrant had a new DUI conviction in 07/2023."
click at [730, 618] on button "Save" at bounding box center [730, 619] width 97 height 31
